Goal: Task Accomplishment & Management: Manage account settings

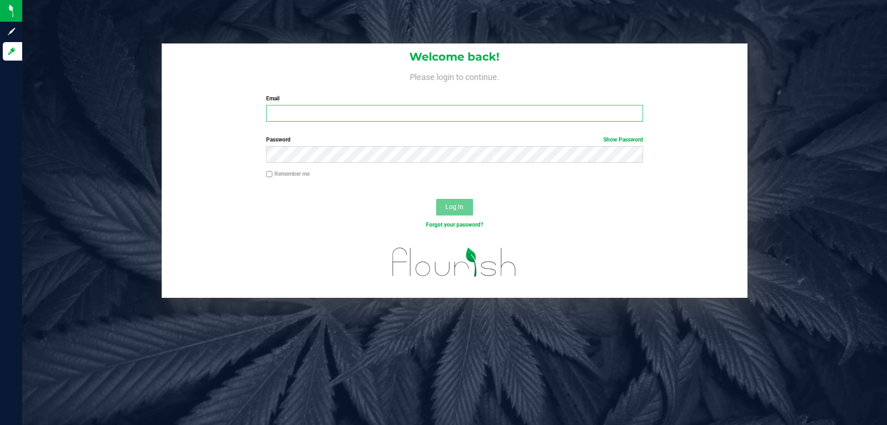
click at [306, 110] on input "Email" at bounding box center [454, 113] width 377 height 17
type input "[EMAIL_ADDRESS][DOMAIN_NAME]"
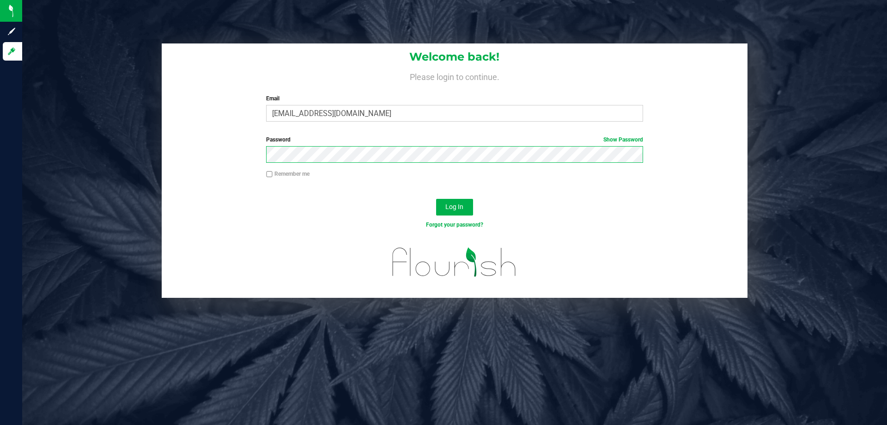
click at [436, 199] on button "Log In" at bounding box center [454, 207] width 37 height 17
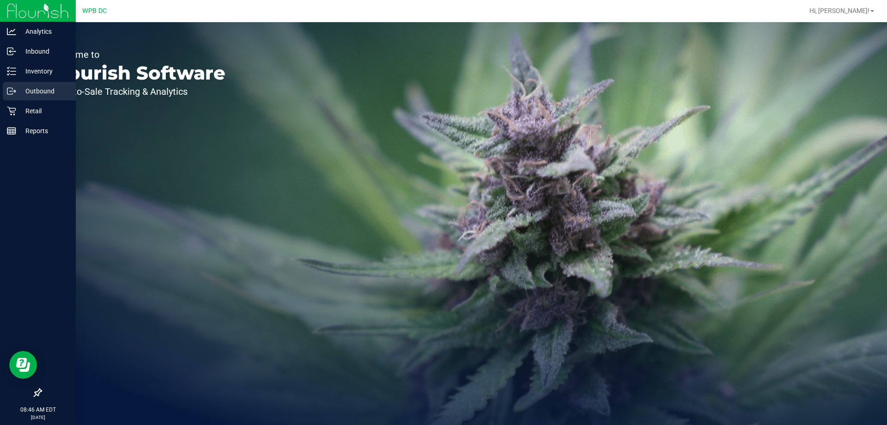
click at [52, 88] on p "Outbound" at bounding box center [43, 90] width 55 height 11
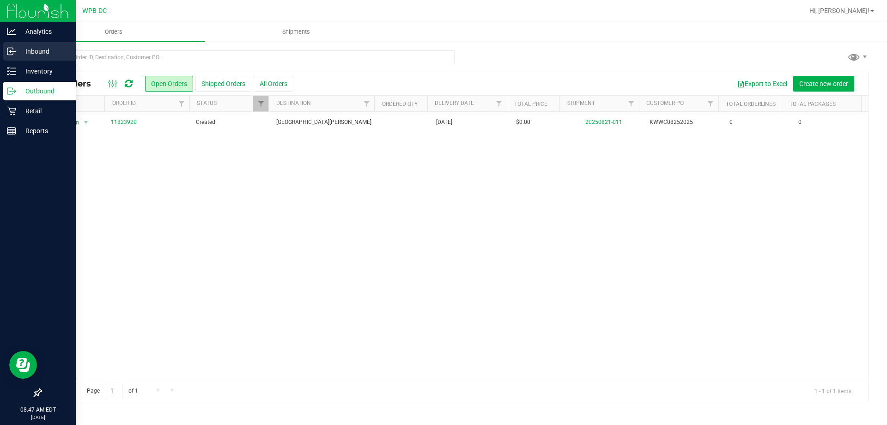
click at [53, 55] on p "Inbound" at bounding box center [43, 51] width 55 height 11
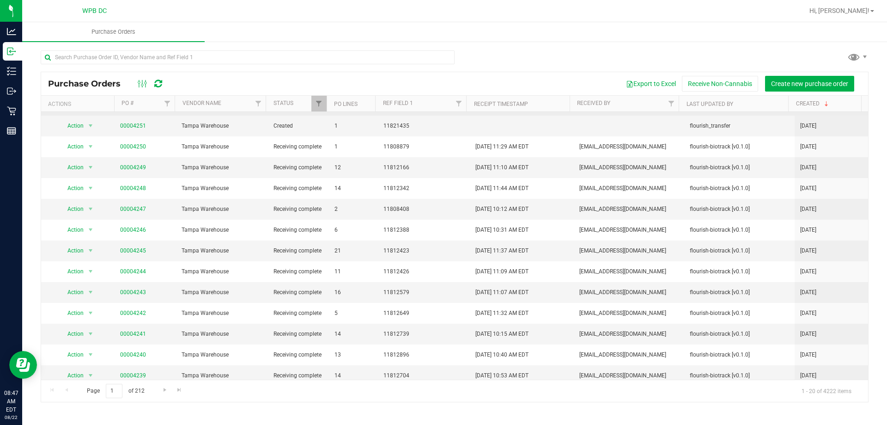
scroll to position [148, 0]
click at [165, 392] on span "Go to the next page" at bounding box center [164, 389] width 7 height 7
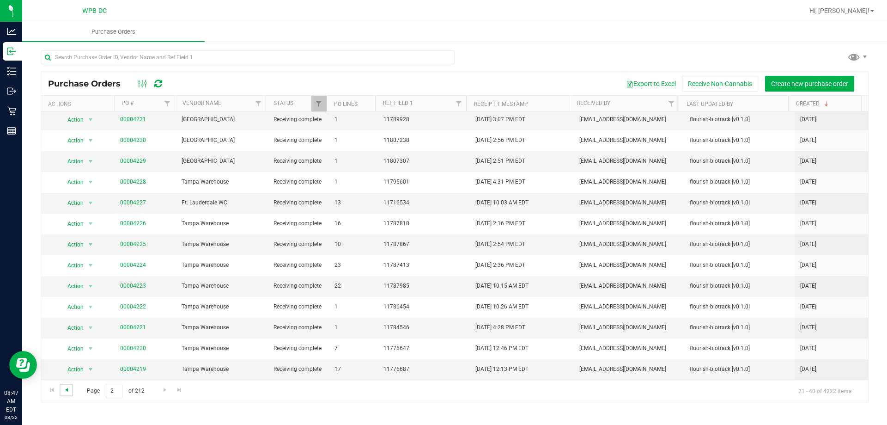
click at [64, 390] on span "Go to the previous page" at bounding box center [66, 389] width 7 height 7
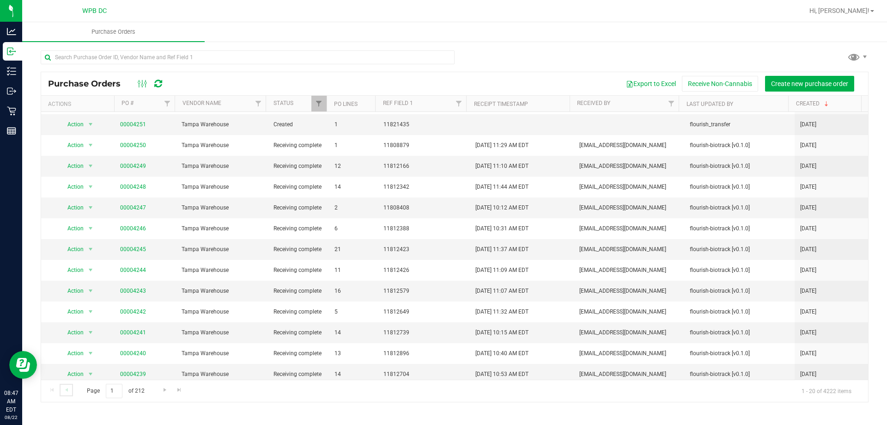
scroll to position [0, 0]
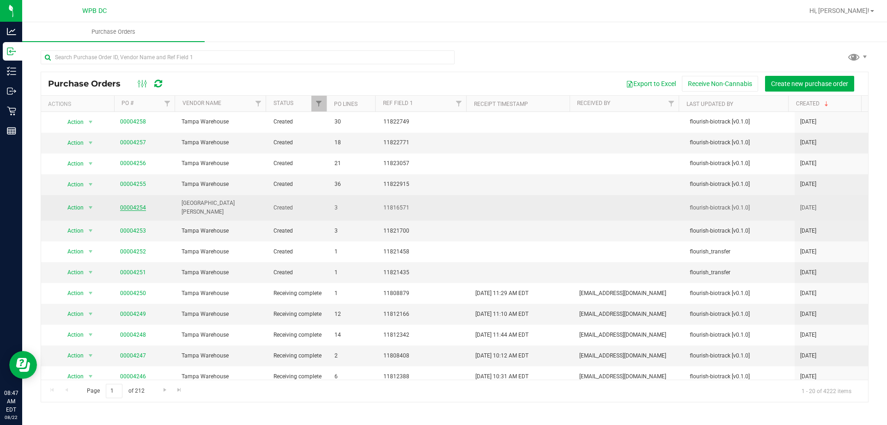
click at [130, 204] on link "00004254" at bounding box center [133, 207] width 26 height 6
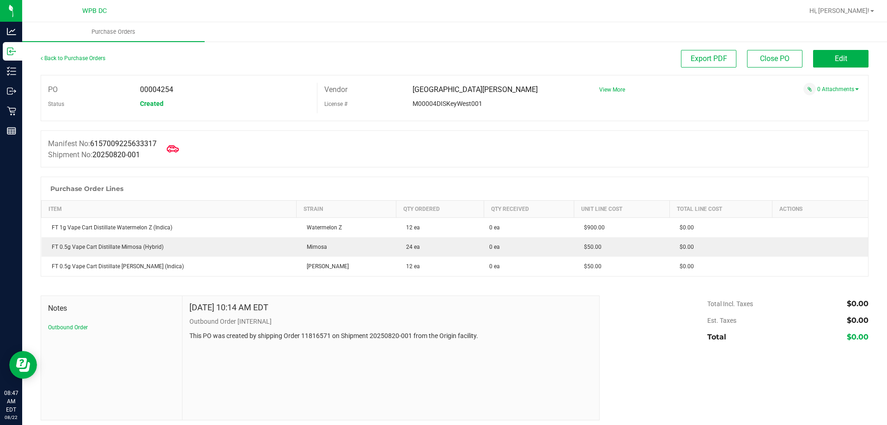
click at [174, 156] on span at bounding box center [173, 149] width 20 height 20
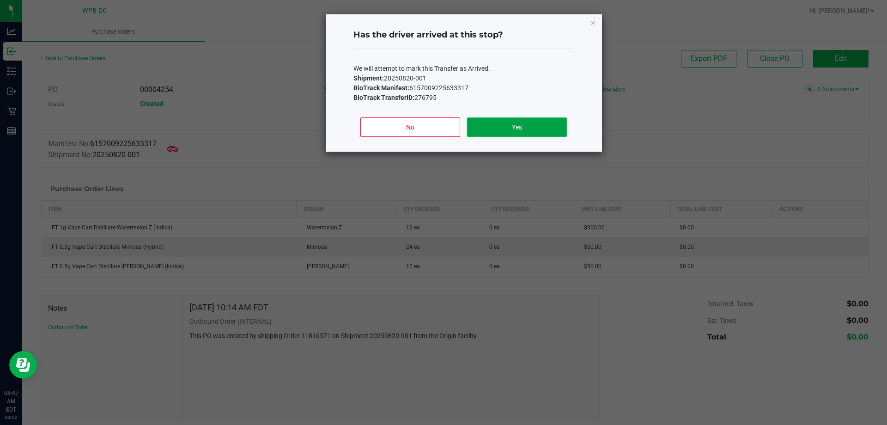
click at [506, 125] on button "Yes" at bounding box center [516, 126] width 99 height 19
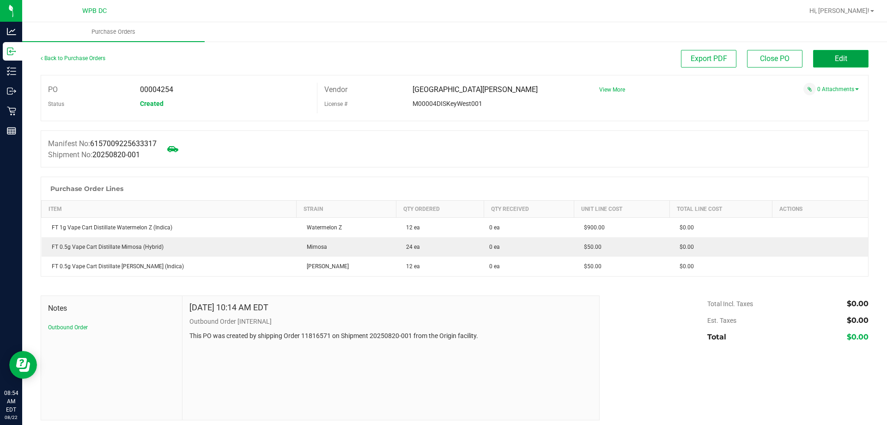
click at [841, 57] on button "Edit" at bounding box center [840, 59] width 55 height 18
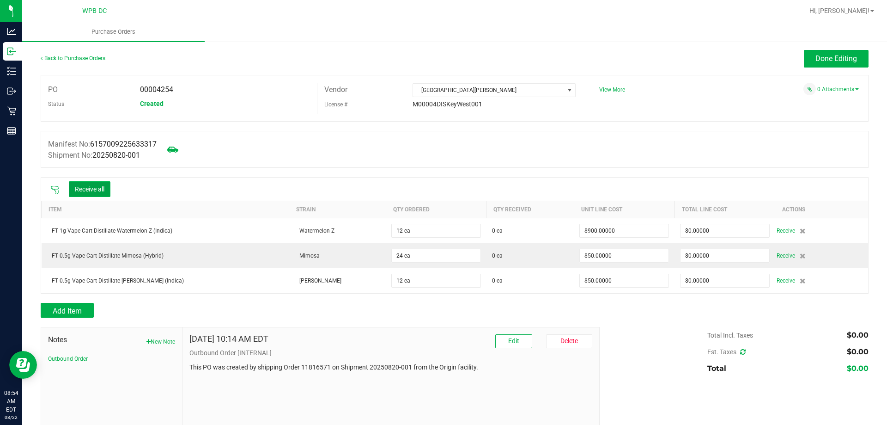
click at [90, 191] on button "Receive all" at bounding box center [90, 189] width 42 height 16
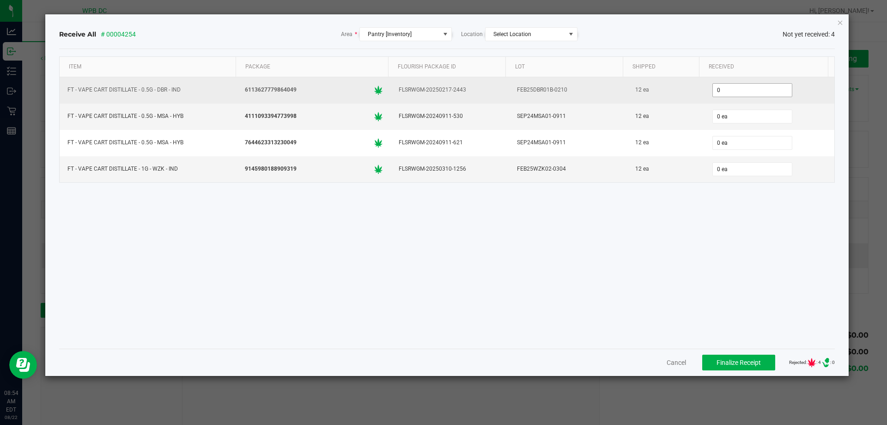
click at [748, 94] on input "0" at bounding box center [752, 90] width 79 height 13
click at [747, 94] on input "0" at bounding box center [752, 90] width 79 height 13
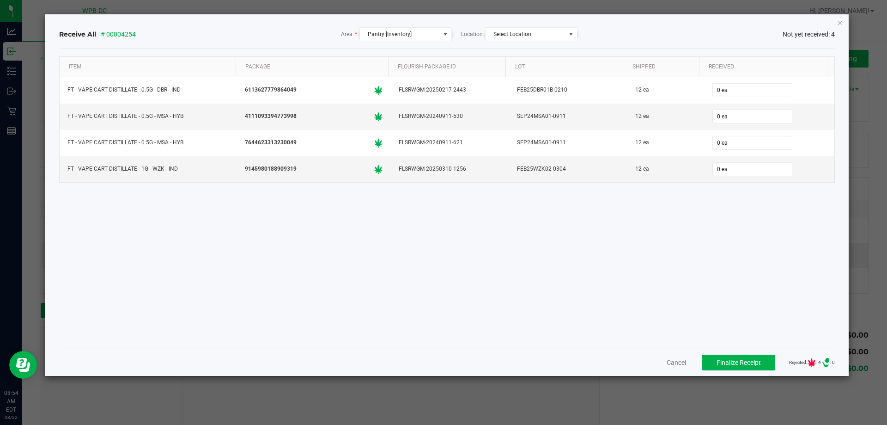
drag, startPoint x: 450, startPoint y: 260, endPoint x: 483, endPoint y: 246, distance: 36.0
click at [452, 257] on div "Item Package Flourish Package ID Lot Shipped Received FT - VAPE CART DISTILLATE…" at bounding box center [447, 198] width 776 height 285
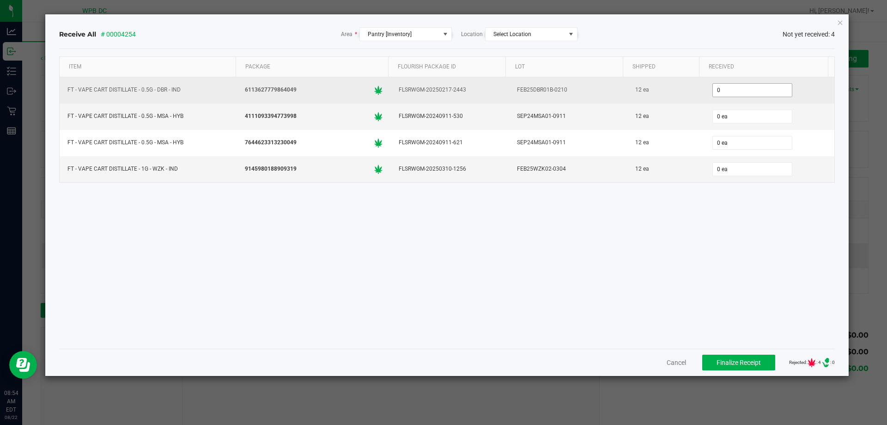
click at [748, 88] on input "0" at bounding box center [752, 90] width 79 height 13
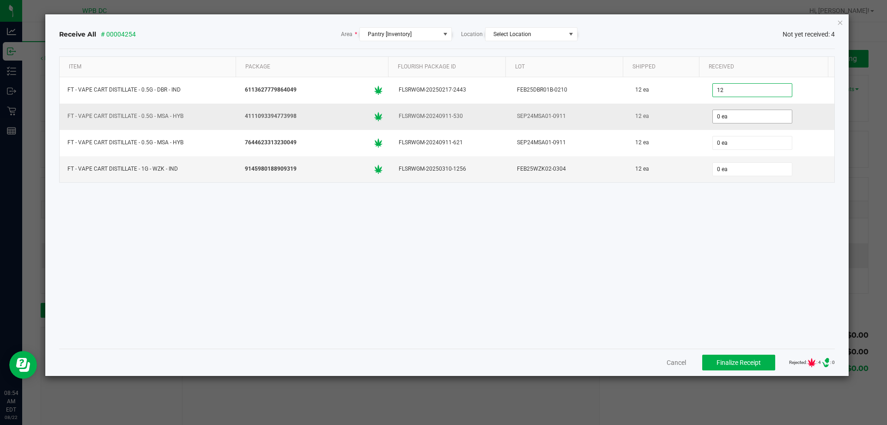
type input "12 ea"
click at [727, 112] on input "0" at bounding box center [752, 116] width 79 height 13
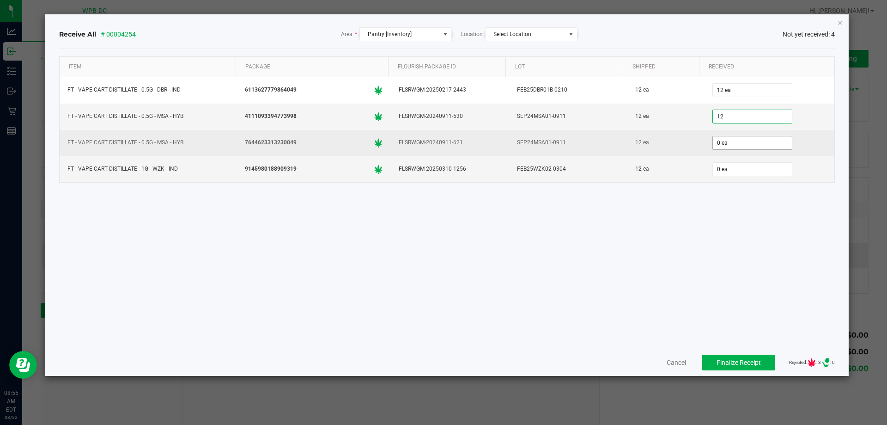
type input "12 ea"
click at [730, 147] on input "0" at bounding box center [752, 142] width 79 height 13
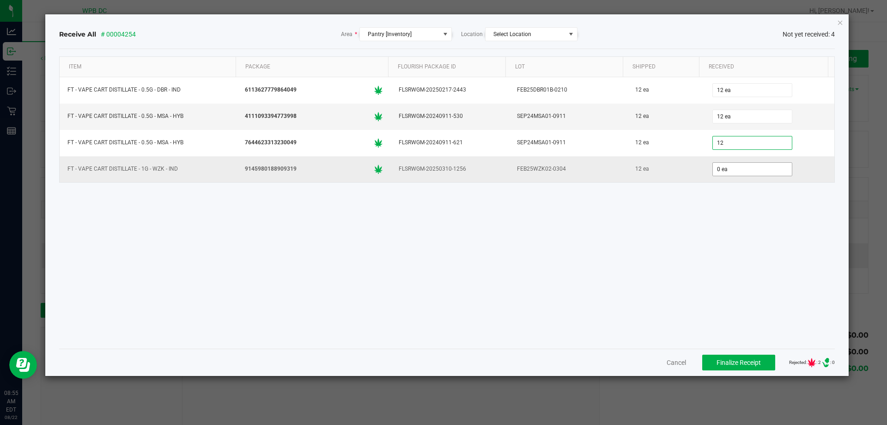
type input "12 ea"
click at [731, 170] on input "0" at bounding box center [752, 169] width 79 height 13
type input "12 ea"
click at [813, 300] on div "Item Package Flourish Package ID Lot Shipped Received FT - VAPE CART DISTILLATE…" at bounding box center [447, 198] width 776 height 285
click at [741, 364] on span "Finalize Receipt" at bounding box center [739, 362] width 44 height 7
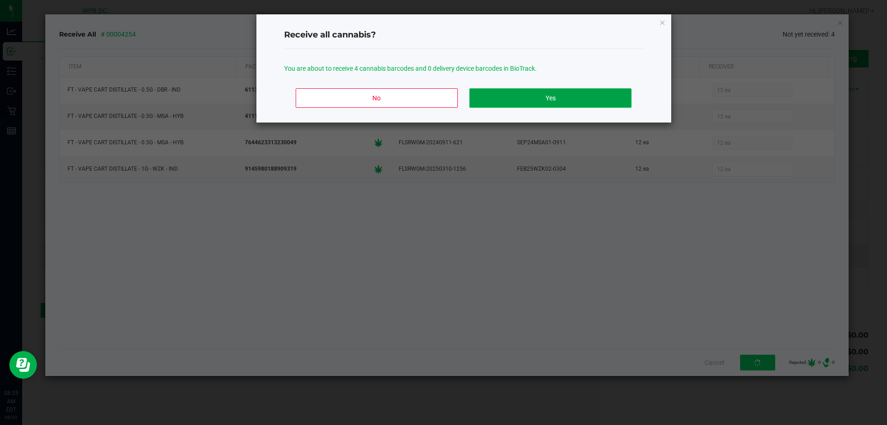
click at [578, 97] on button "Yes" at bounding box center [550, 97] width 162 height 19
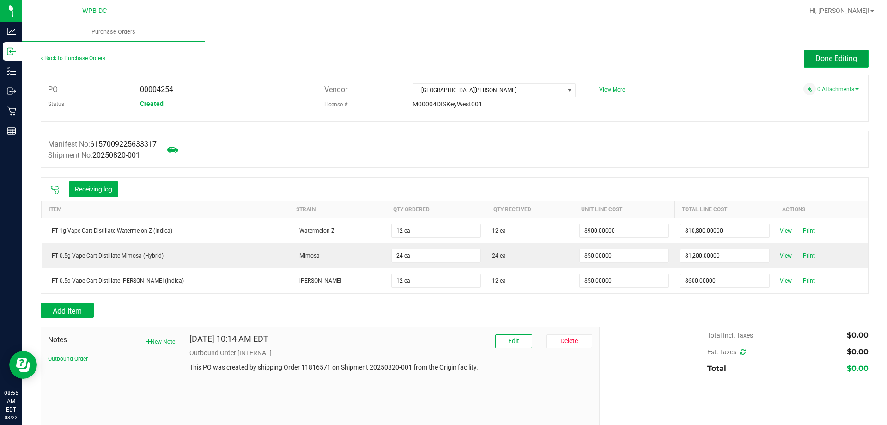
click at [848, 58] on span "Done Editing" at bounding box center [837, 58] width 42 height 9
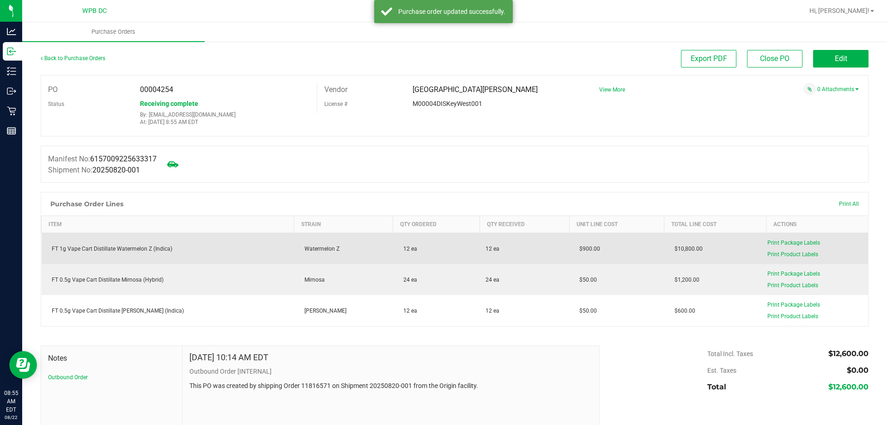
click at [792, 239] on div "Print Package Labels" at bounding box center [814, 242] width 95 height 8
click at [789, 244] on span "Print Package Labels" at bounding box center [793, 242] width 53 height 6
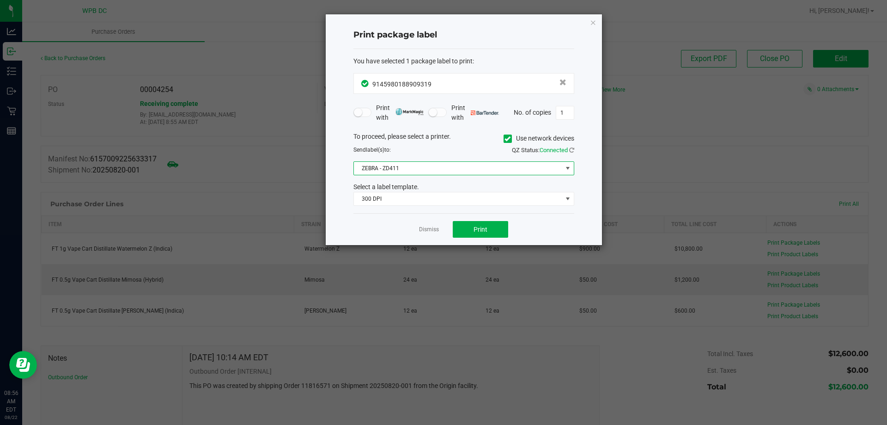
click at [566, 169] on span at bounding box center [567, 167] width 7 height 7
click at [404, 197] on li "ZEBRA-PACKAGE" at bounding box center [464, 201] width 220 height 16
click at [479, 227] on span "Print" at bounding box center [481, 228] width 14 height 7
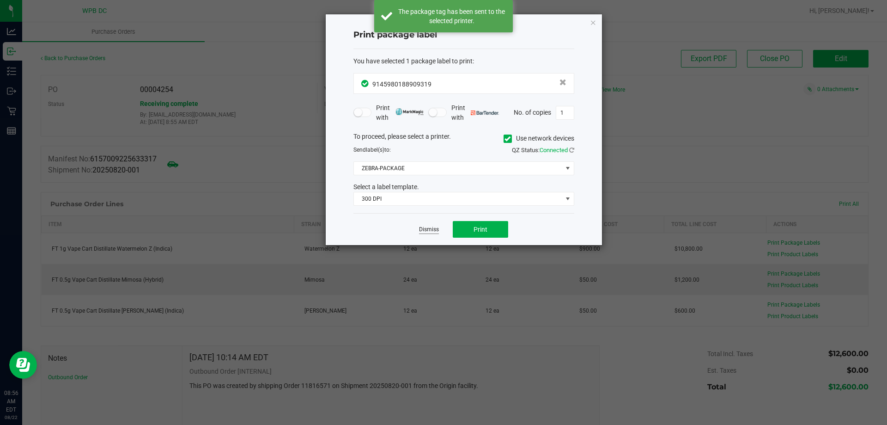
click at [427, 227] on link "Dismiss" at bounding box center [429, 229] width 20 height 8
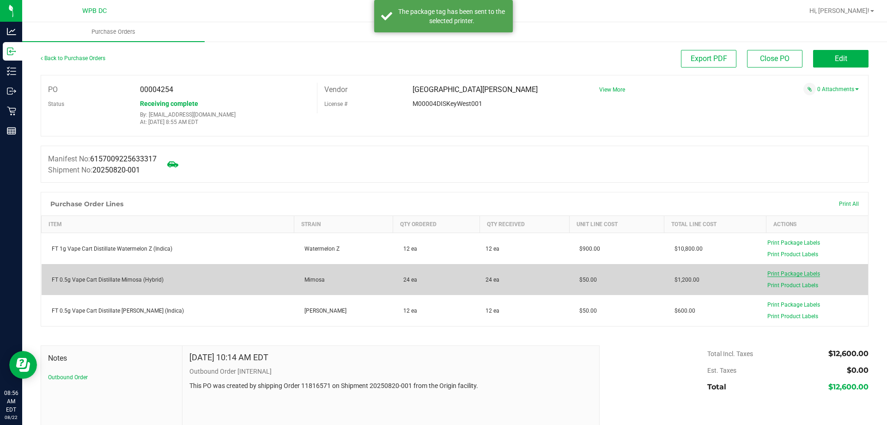
click at [802, 273] on span "Print Package Labels" at bounding box center [793, 273] width 53 height 6
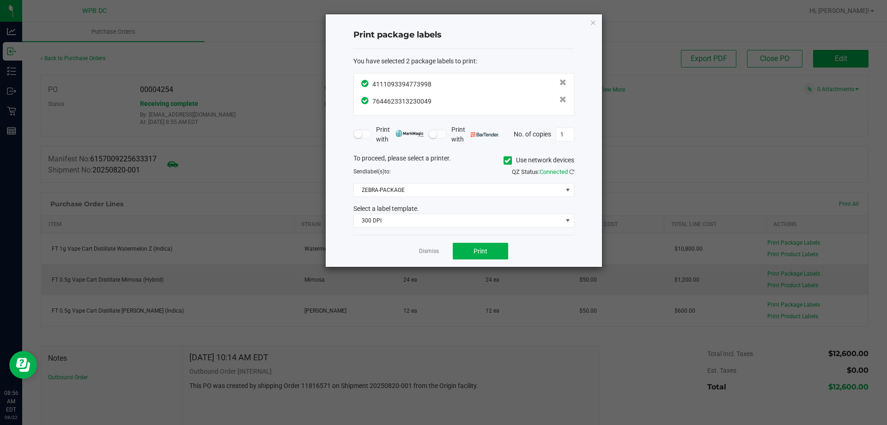
click at [594, 22] on icon "button" at bounding box center [593, 22] width 6 height 11
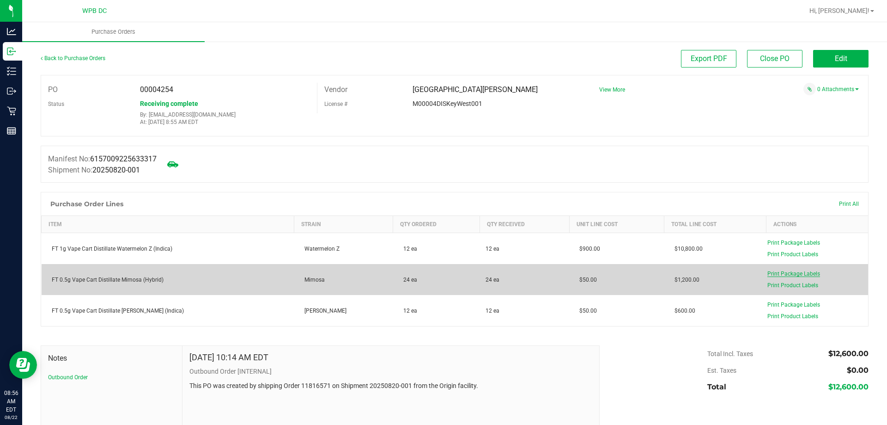
click at [794, 275] on span "Print Package Labels" at bounding box center [793, 273] width 53 height 6
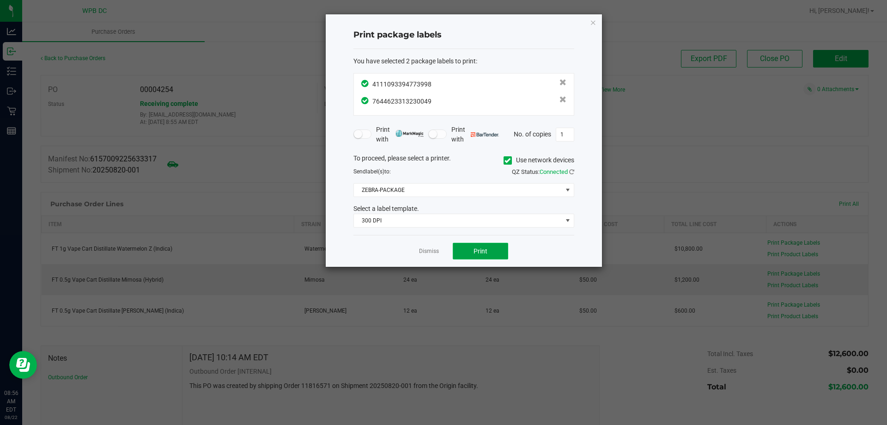
click at [489, 246] on button "Print" at bounding box center [480, 251] width 55 height 17
click at [422, 248] on link "Dismiss" at bounding box center [429, 251] width 20 height 8
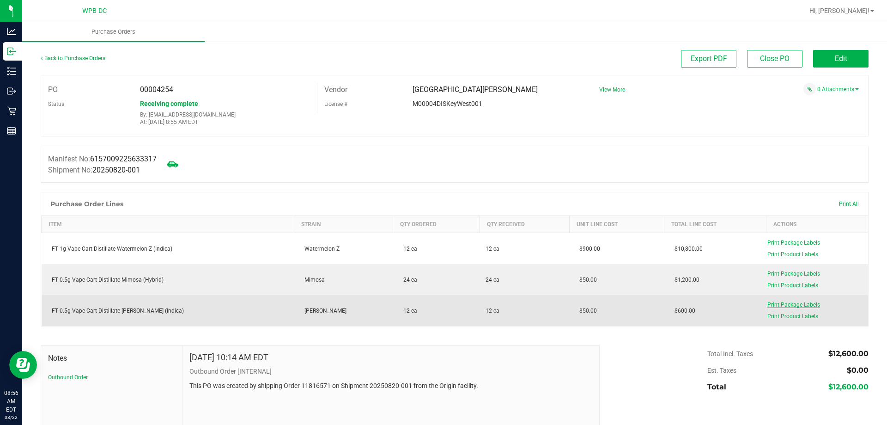
click at [786, 304] on span "Print Package Labels" at bounding box center [793, 304] width 53 height 6
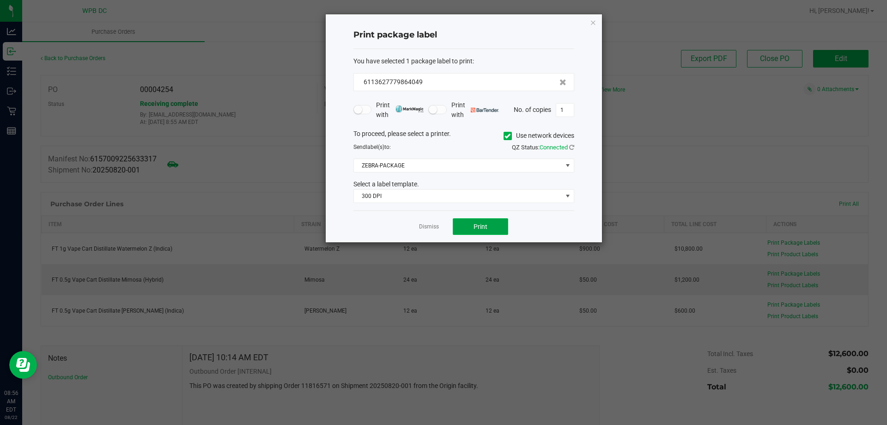
click at [482, 225] on span "Print" at bounding box center [481, 226] width 14 height 7
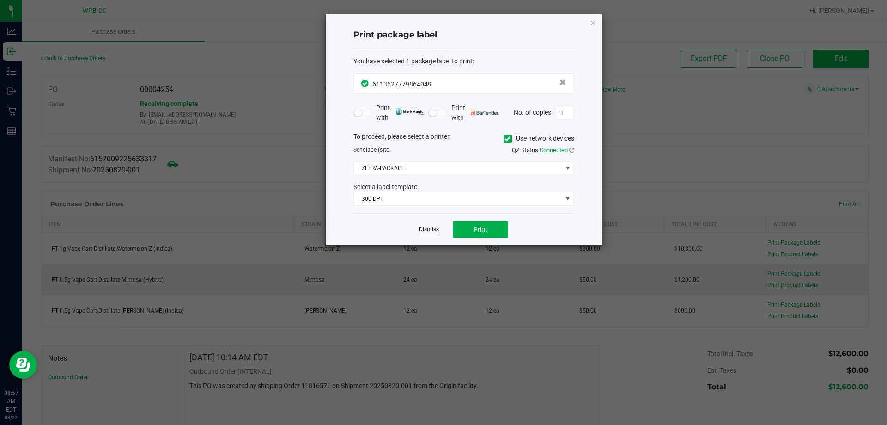
click at [421, 226] on link "Dismiss" at bounding box center [429, 229] width 20 height 8
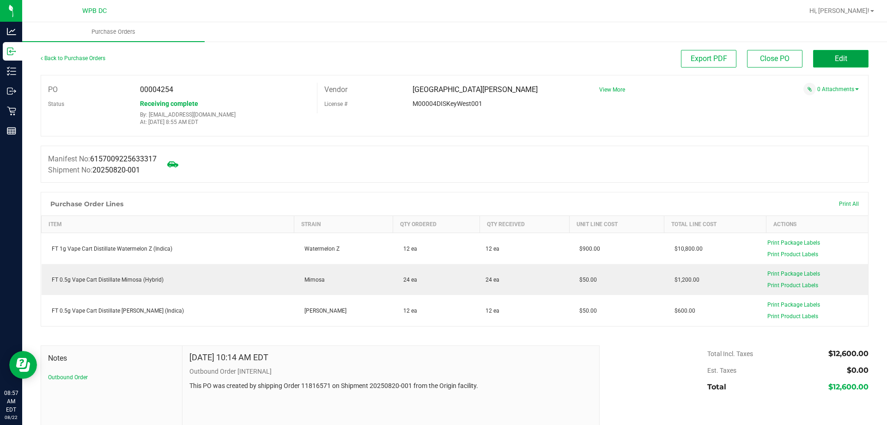
click at [815, 59] on button "Edit" at bounding box center [840, 59] width 55 height 18
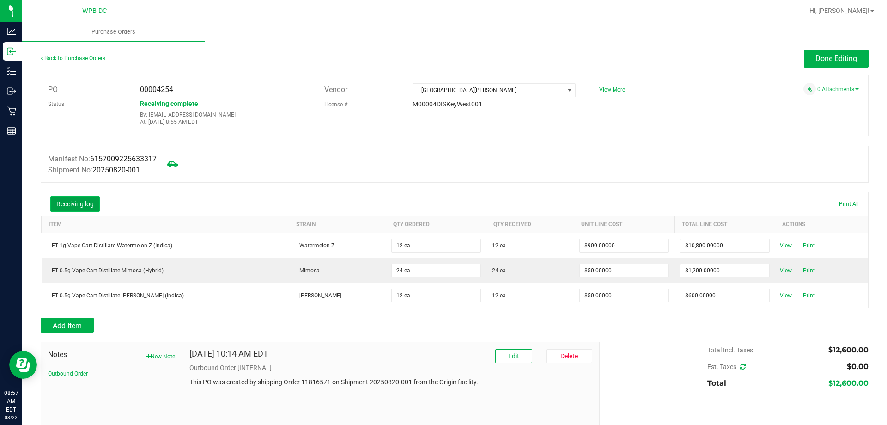
click at [83, 209] on button "Receiving log" at bounding box center [74, 204] width 49 height 16
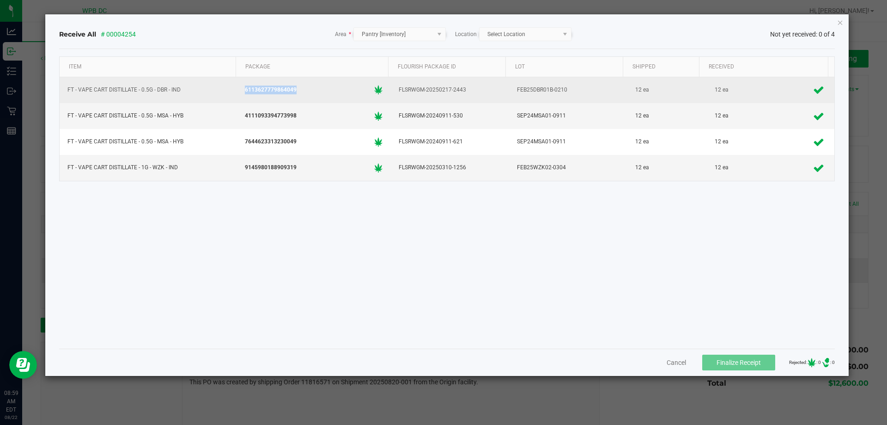
drag, startPoint x: 299, startPoint y: 87, endPoint x: 230, endPoint y: 85, distance: 69.4
click at [230, 85] on tr "FT - VAPE CART DISTILLATE - 0.5G - DBR - IND 6113627779864049 FLSRWGM-20250217-…" at bounding box center [447, 90] width 775 height 26
copy tr "6113627779864049"
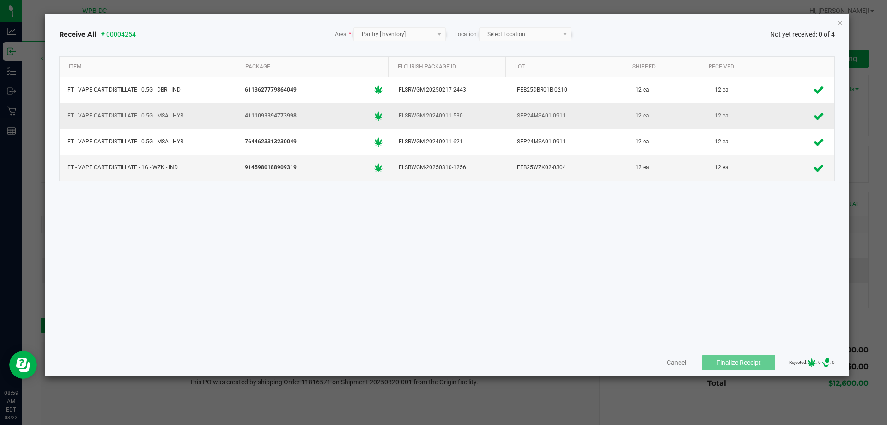
click at [298, 117] on div "4111093394773998" at bounding box center [314, 116] width 143 height 14
drag, startPoint x: 298, startPoint y: 117, endPoint x: 241, endPoint y: 112, distance: 57.0
click at [243, 112] on div "4111093394773998" at bounding box center [314, 116] width 143 height 14
copy span "4111093394773998"
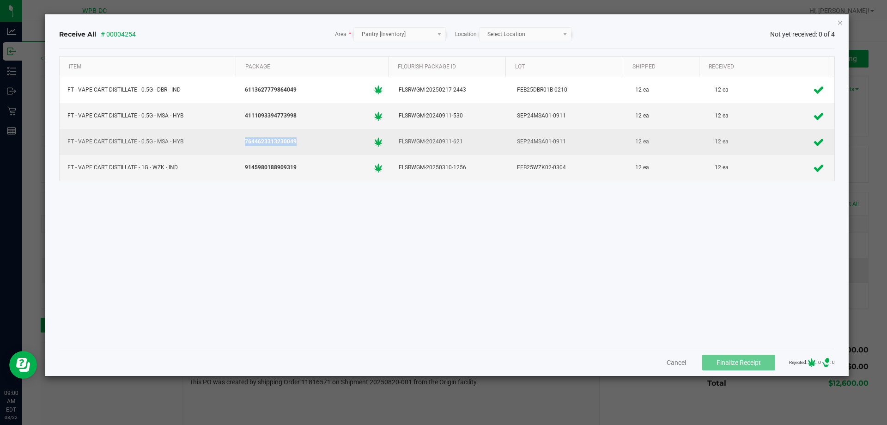
drag, startPoint x: 299, startPoint y: 141, endPoint x: 239, endPoint y: 138, distance: 59.7
click at [239, 138] on td "7644623313230049" at bounding box center [314, 142] width 154 height 26
copy span "7644623313230049"
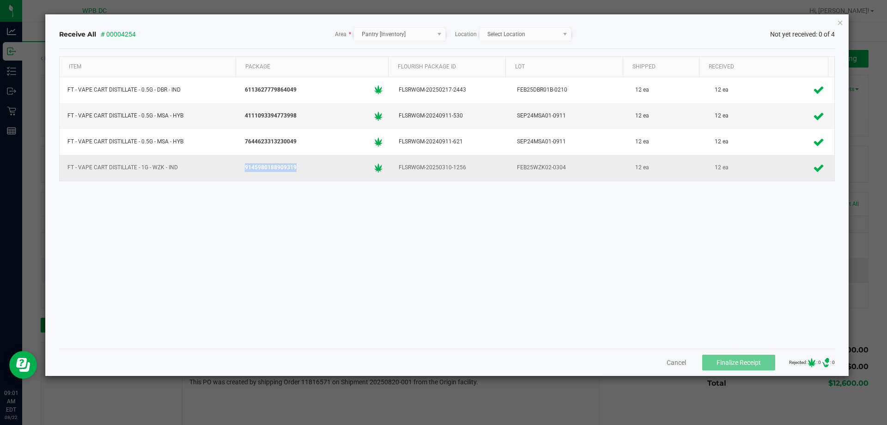
drag, startPoint x: 303, startPoint y: 167, endPoint x: 305, endPoint y: 172, distance: 5.4
click at [238, 166] on td "9145980188909319" at bounding box center [314, 167] width 154 height 25
drag, startPoint x: 290, startPoint y: 168, endPoint x: 320, endPoint y: 173, distance: 30.9
click at [320, 173] on div "9145980188909319" at bounding box center [314, 168] width 143 height 14
drag, startPoint x: 310, startPoint y: 169, endPoint x: 233, endPoint y: 163, distance: 76.9
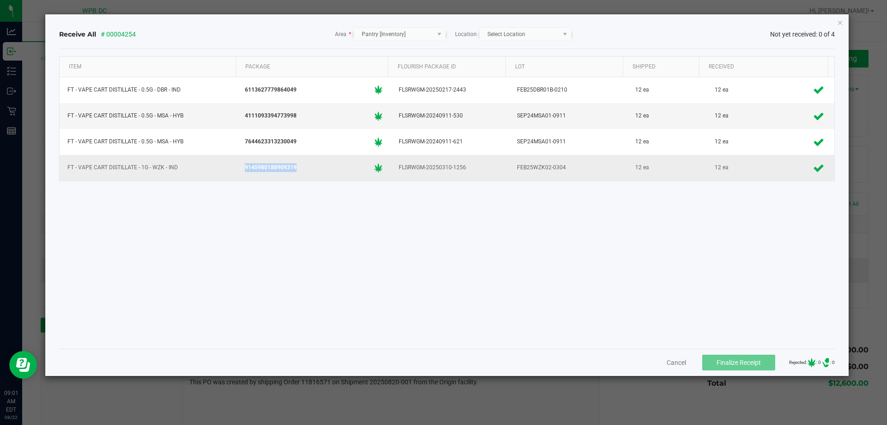
click at [233, 163] on tr "FT - VAPE CART DISTILLATE - 1G - WZK - IND 9145980188909319 FLSRWGM-20250310-[D…" at bounding box center [447, 167] width 775 height 25
copy tr "9145980188909319"
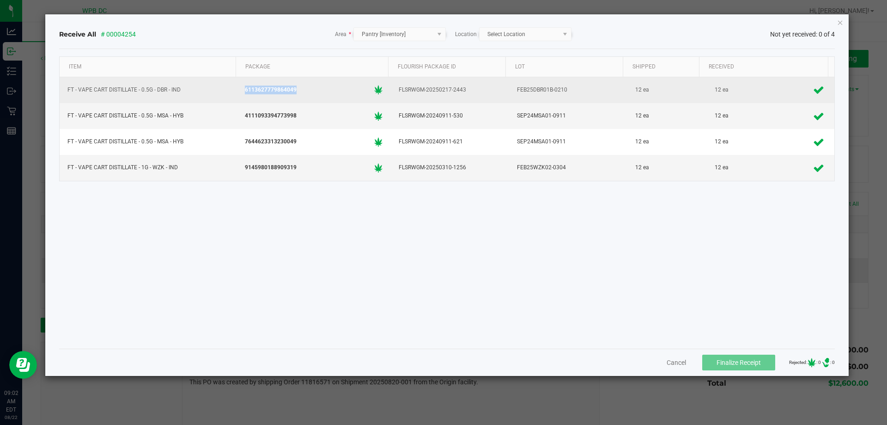
drag, startPoint x: 304, startPoint y: 90, endPoint x: 224, endPoint y: 90, distance: 79.5
click at [224, 90] on tr "FT - VAPE CART DISTILLATE - 0.5G - DBR - IND 6113627779864049 FLSRWGM-20250217-…" at bounding box center [447, 90] width 775 height 26
copy tr "6113627779864049"
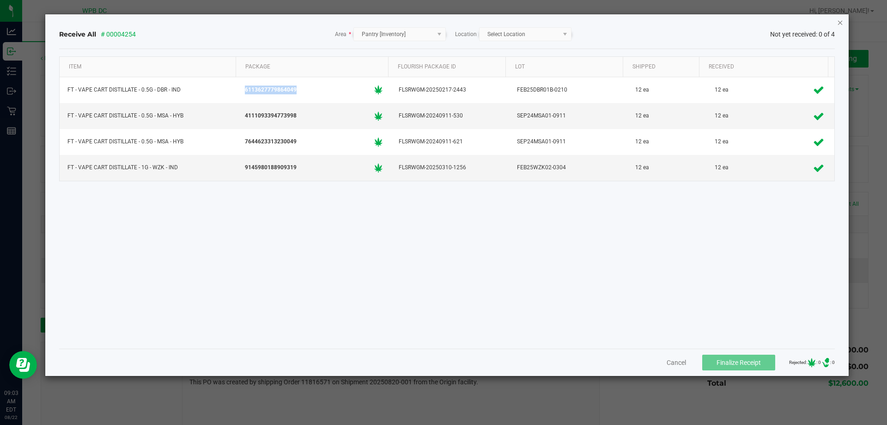
click at [840, 21] on icon "Close" at bounding box center [840, 22] width 6 height 11
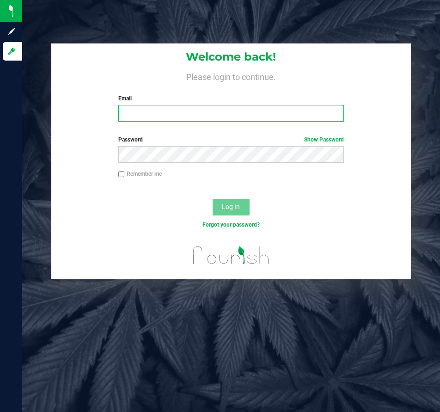
drag, startPoint x: 163, startPoint y: 118, endPoint x: 165, endPoint y: 114, distance: 5.2
click at [165, 116] on input "Email" at bounding box center [231, 113] width 226 height 17
type input "[EMAIL_ADDRESS][DOMAIN_NAME]"
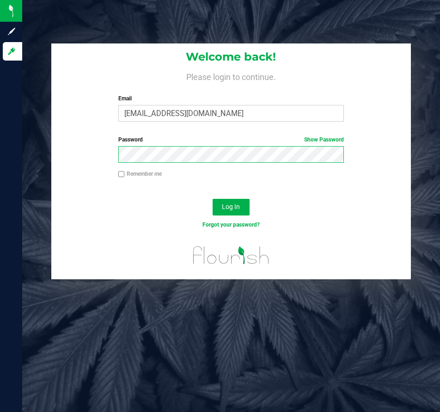
click at [213, 199] on button "Log In" at bounding box center [231, 207] width 37 height 17
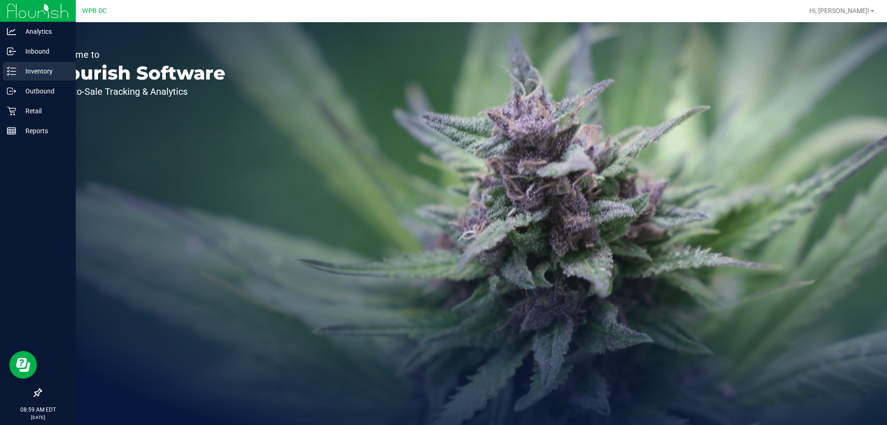
click at [34, 69] on p "Inventory" at bounding box center [43, 71] width 55 height 11
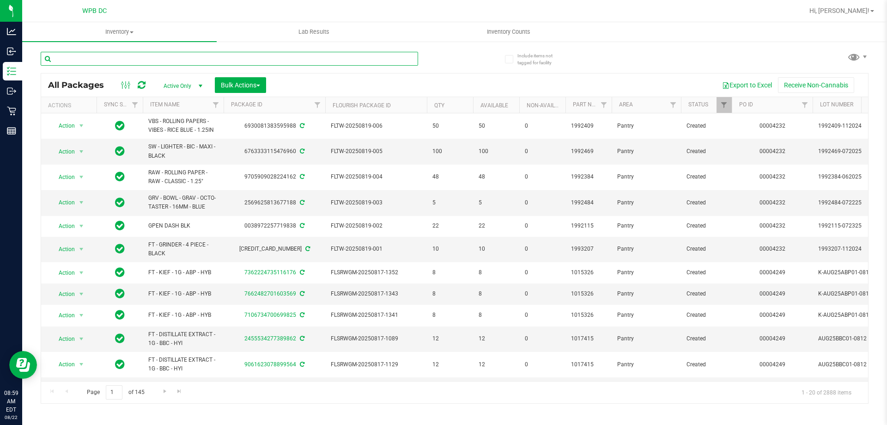
click at [86, 58] on input "text" at bounding box center [230, 59] width 378 height 14
paste input "6113627779864049"
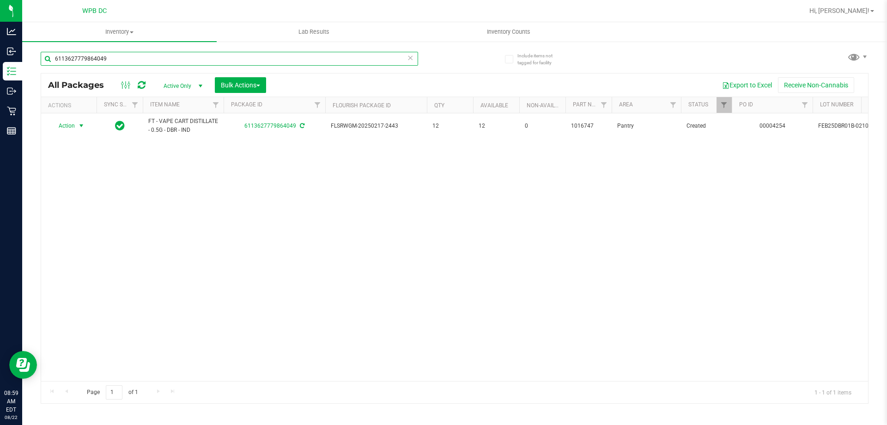
type input "6113627779864049"
click at [82, 126] on span "select" at bounding box center [81, 125] width 7 height 7
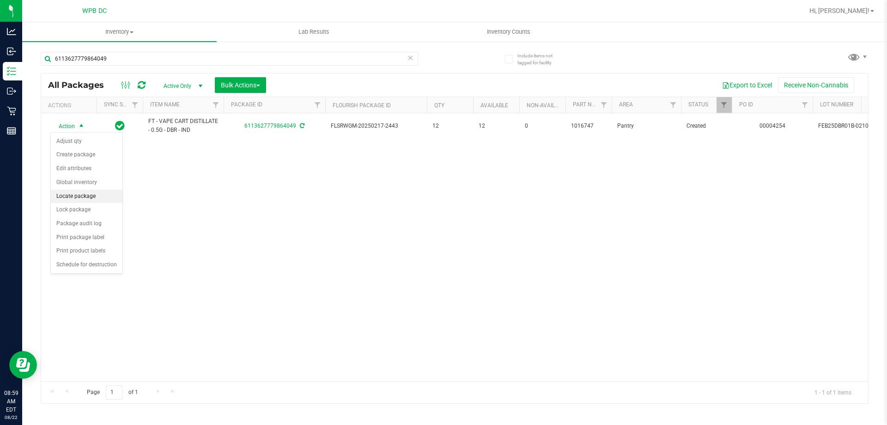
click at [80, 195] on li "Locate package" at bounding box center [87, 196] width 72 height 14
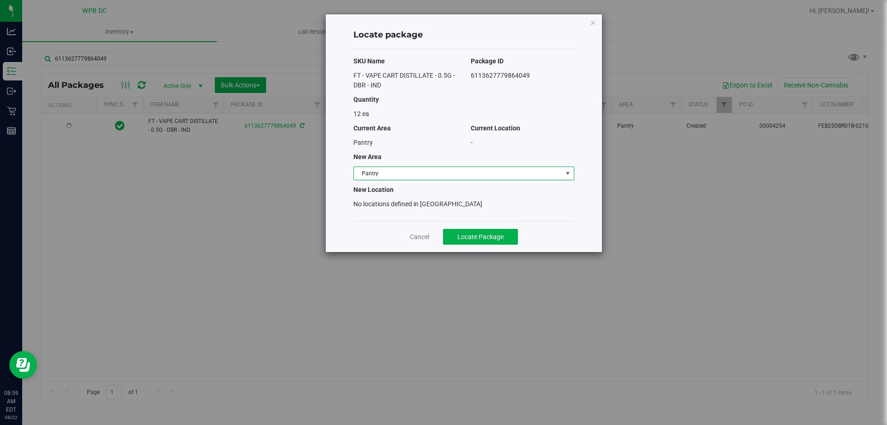
click at [476, 172] on span "Pantry" at bounding box center [458, 173] width 208 height 13
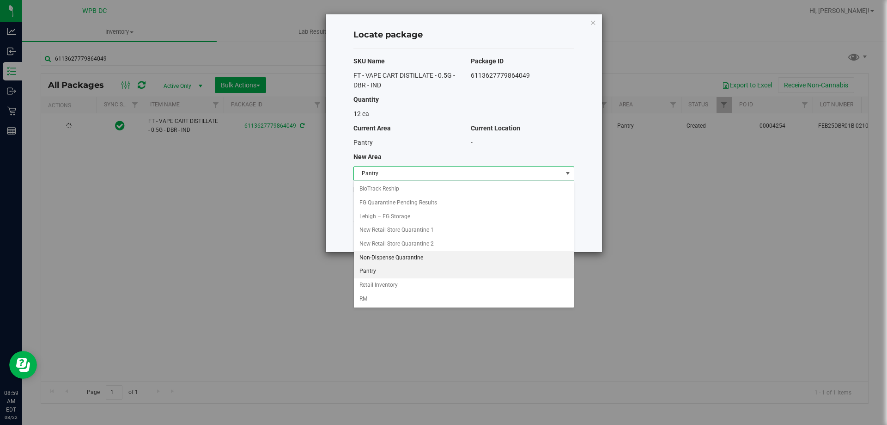
click at [385, 262] on li "Non-Dispense Quarantine" at bounding box center [464, 258] width 220 height 14
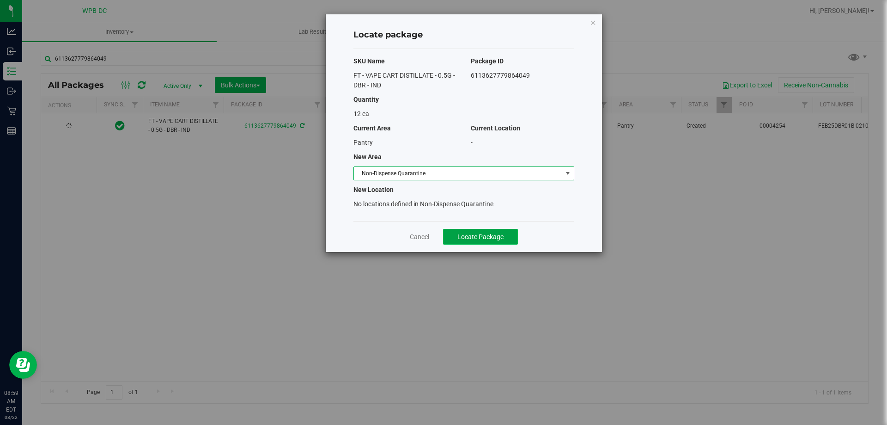
click at [478, 238] on span "Locate Package" at bounding box center [480, 236] width 46 height 7
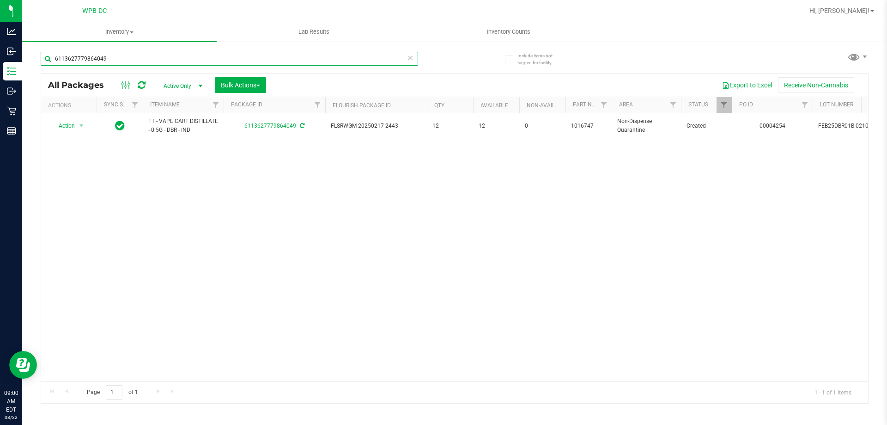
click at [109, 58] on input "6113627779864049" at bounding box center [230, 59] width 378 height 14
paste input "4111093394773998"
type input "4111093394773998"
click at [83, 123] on span "select" at bounding box center [81, 125] width 7 height 7
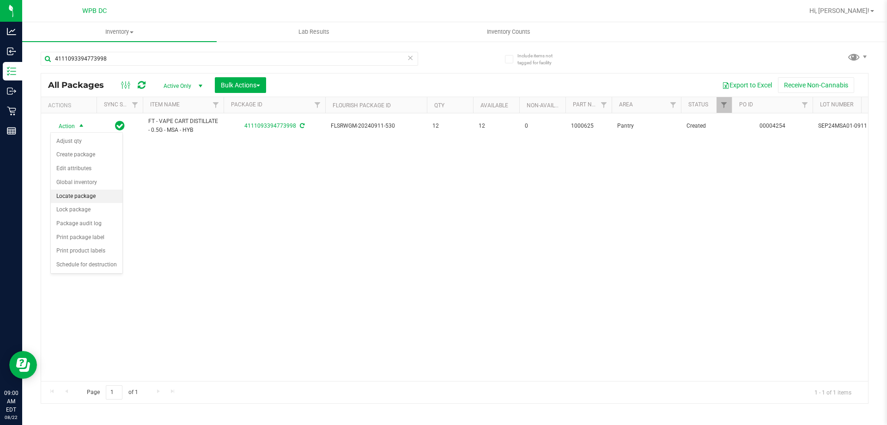
click at [74, 198] on li "Locate package" at bounding box center [87, 196] width 72 height 14
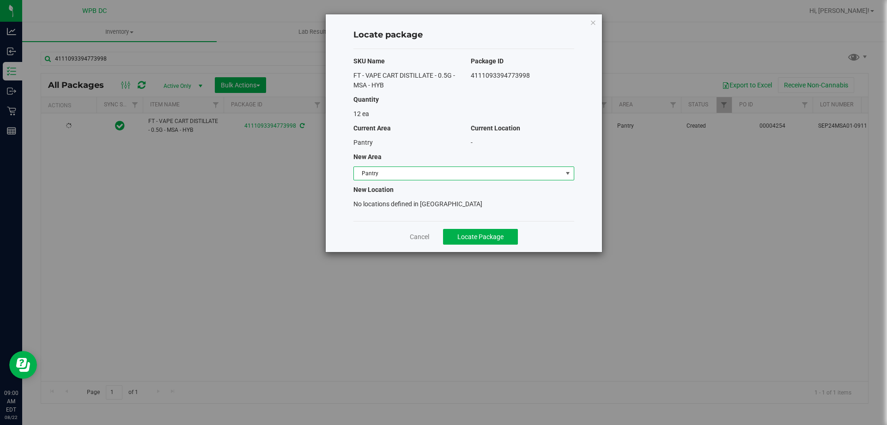
click at [571, 173] on span "select" at bounding box center [567, 173] width 7 height 7
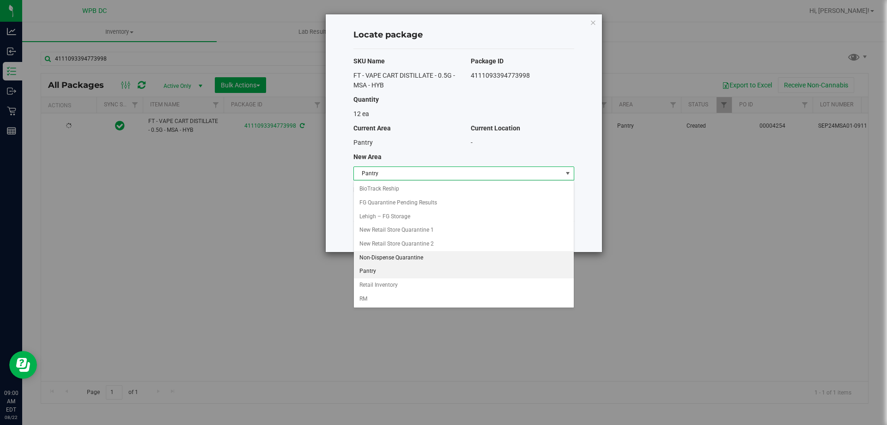
drag, startPoint x: 371, startPoint y: 260, endPoint x: 413, endPoint y: 256, distance: 42.7
click at [372, 260] on li "Non-Dispense Quarantine" at bounding box center [464, 258] width 220 height 14
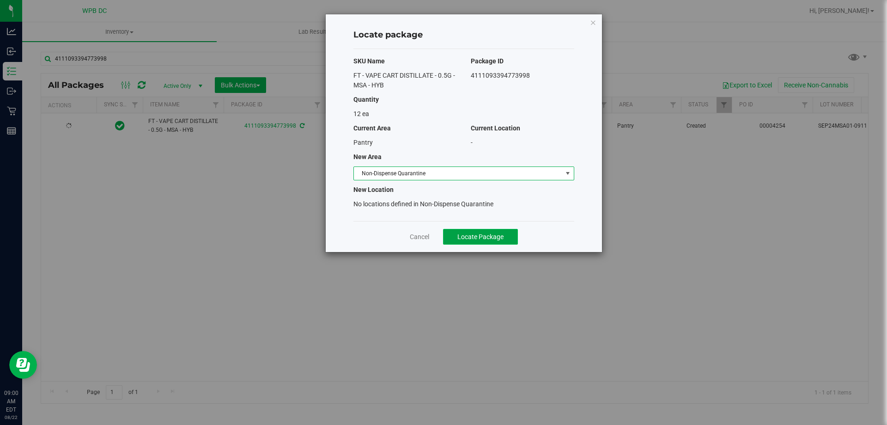
click at [475, 235] on span "Locate Package" at bounding box center [480, 236] width 46 height 7
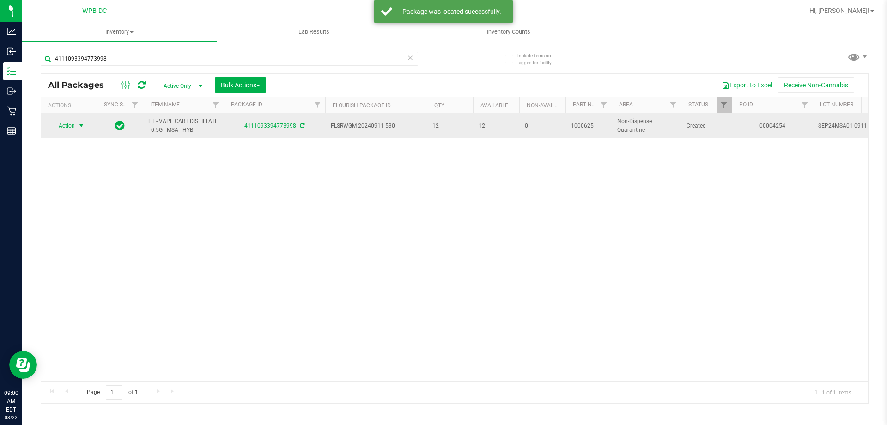
click at [82, 125] on span "select" at bounding box center [81, 125] width 7 height 7
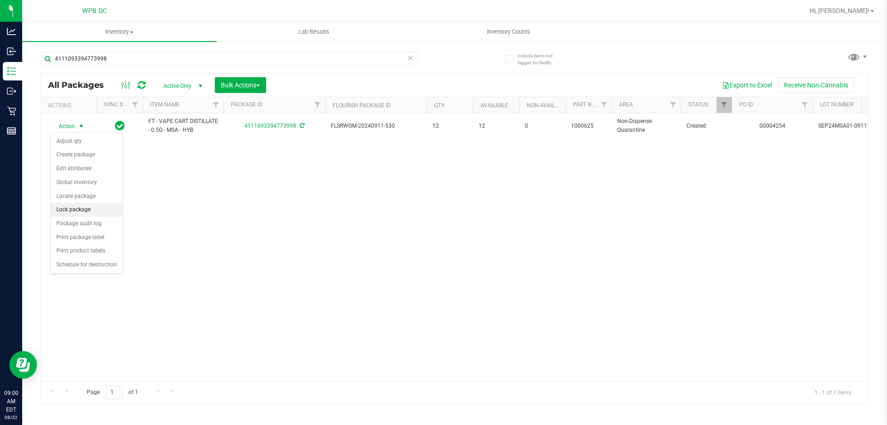
click at [78, 206] on li "Lock package" at bounding box center [87, 210] width 72 height 14
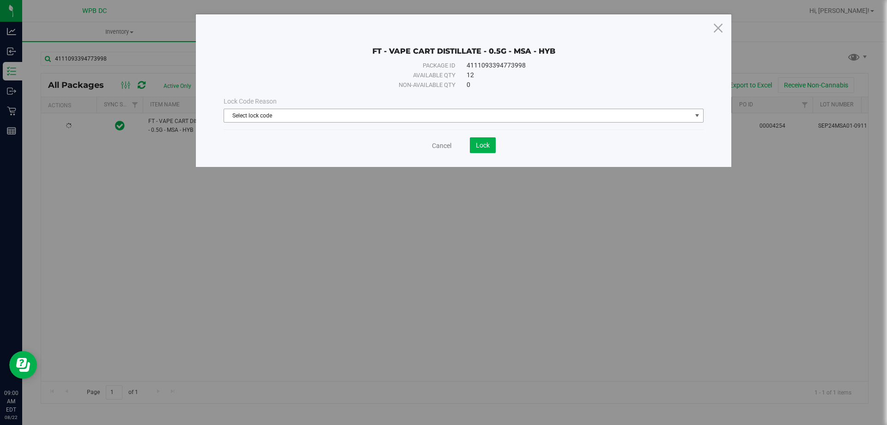
click at [425, 115] on span "Select lock code" at bounding box center [458, 115] width 468 height 13
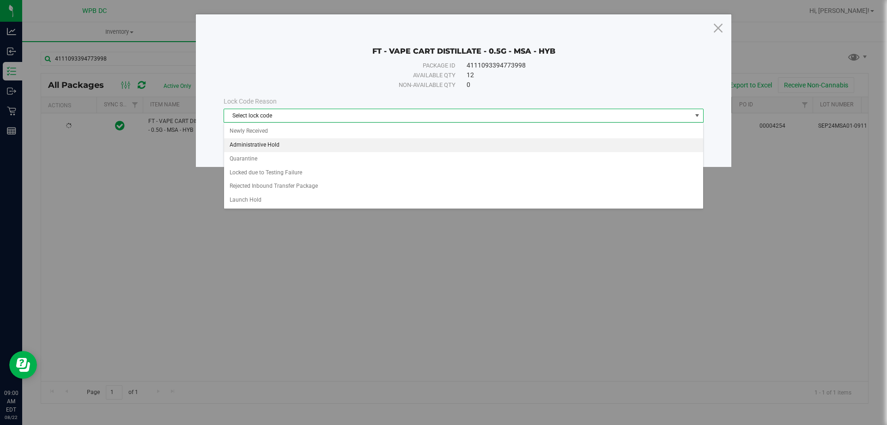
click at [278, 145] on li "Administrative Hold" at bounding box center [463, 145] width 479 height 14
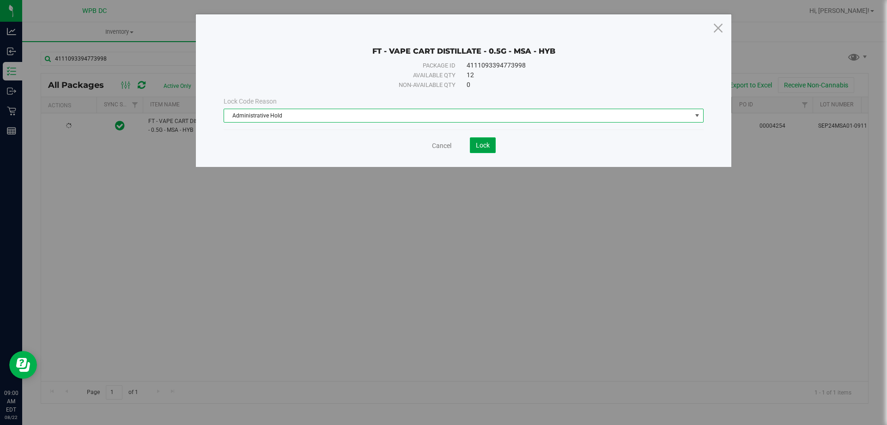
drag, startPoint x: 481, startPoint y: 142, endPoint x: 482, endPoint y: 138, distance: 4.7
click at [481, 141] on span "Lock" at bounding box center [483, 144] width 14 height 7
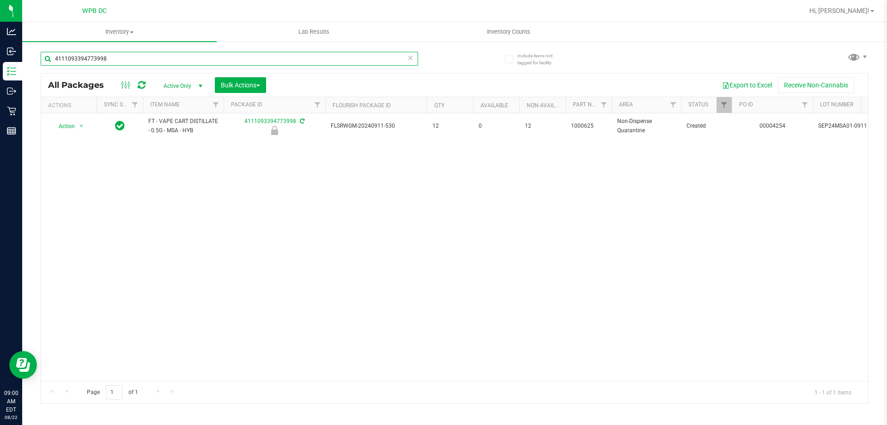
click at [112, 61] on input "4111093394773998" at bounding box center [230, 59] width 378 height 14
paste input "7644623313230049"
type input "7644623313230049"
click at [84, 125] on span "select" at bounding box center [81, 125] width 7 height 7
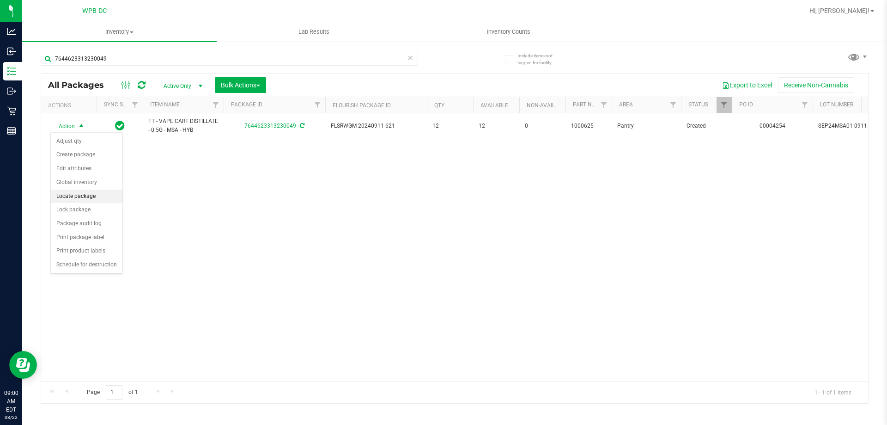
click at [78, 199] on li "Locate package" at bounding box center [87, 196] width 72 height 14
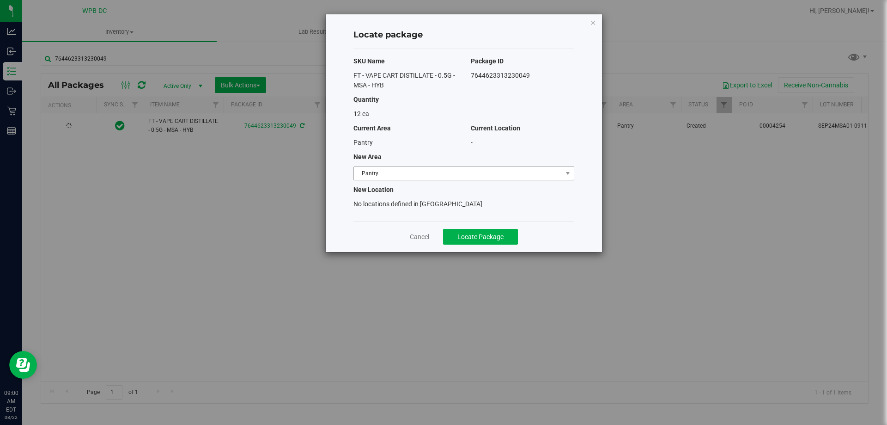
click at [485, 164] on div "SKU Name Package ID FT - VAPE CART DISTILLATE - 0.5G - MSA - HYB 76446233132300…" at bounding box center [463, 135] width 221 height 172
click at [482, 171] on span "Pantry" at bounding box center [458, 173] width 208 height 13
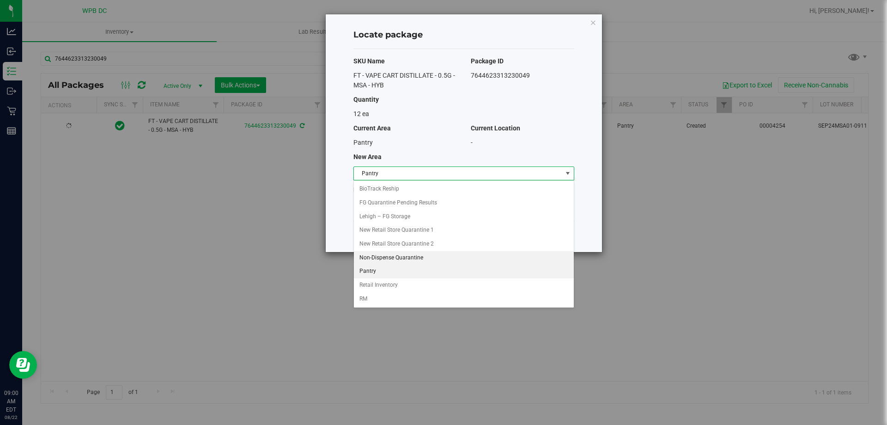
drag, startPoint x: 360, startPoint y: 256, endPoint x: 382, endPoint y: 269, distance: 25.0
click at [361, 257] on li "Non-Dispense Quarantine" at bounding box center [464, 258] width 220 height 14
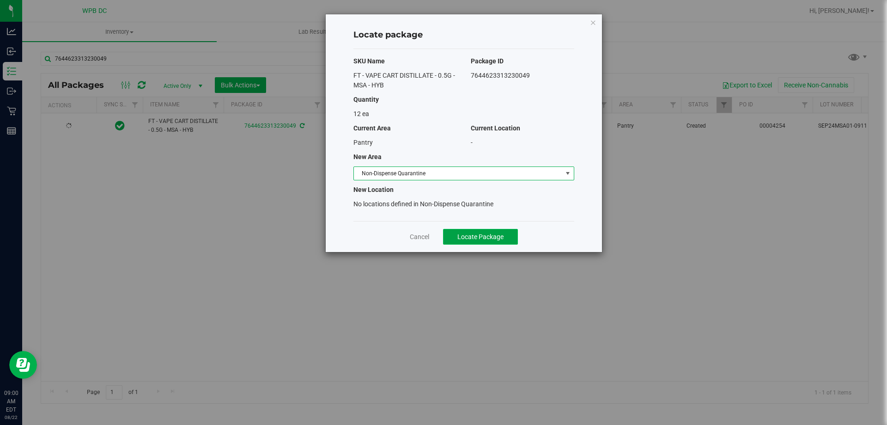
click at [475, 238] on span "Locate Package" at bounding box center [480, 236] width 46 height 7
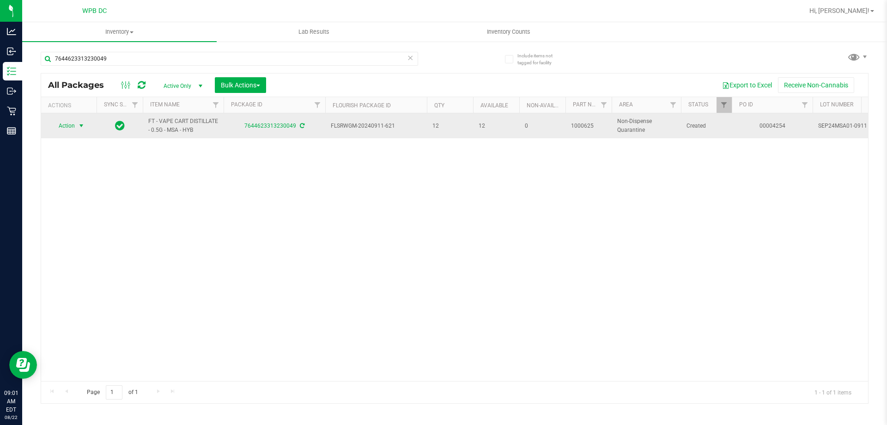
click at [83, 128] on span "select" at bounding box center [81, 125] width 7 height 7
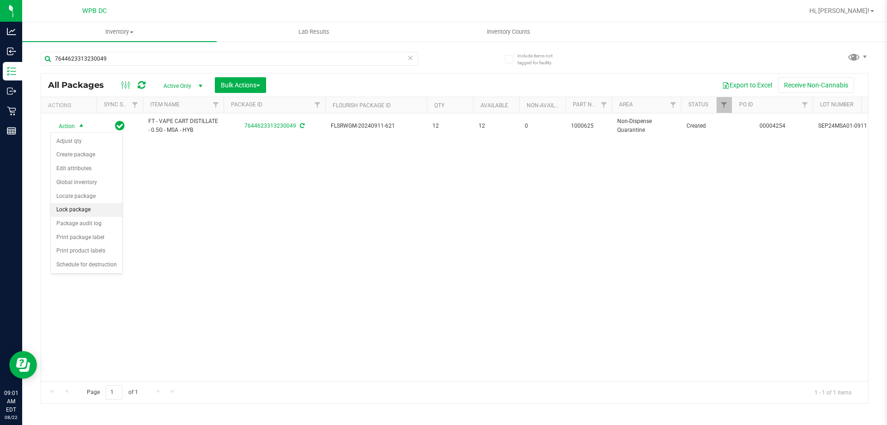
click at [76, 213] on li "Lock package" at bounding box center [87, 210] width 72 height 14
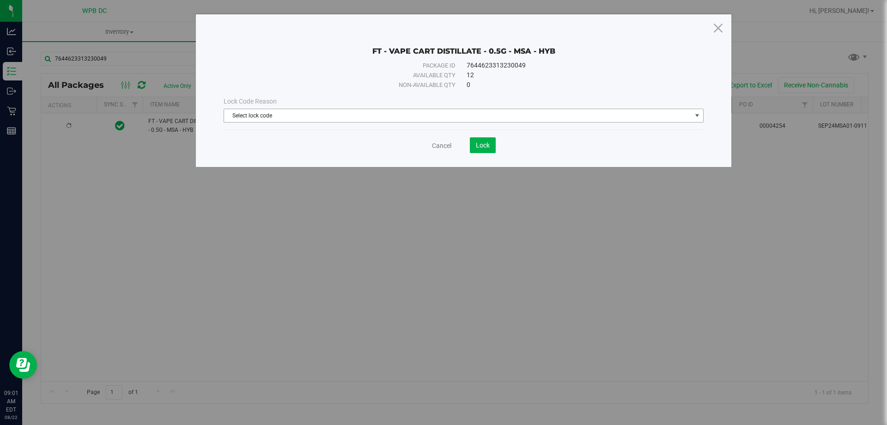
click at [431, 116] on span "Select lock code" at bounding box center [458, 115] width 468 height 13
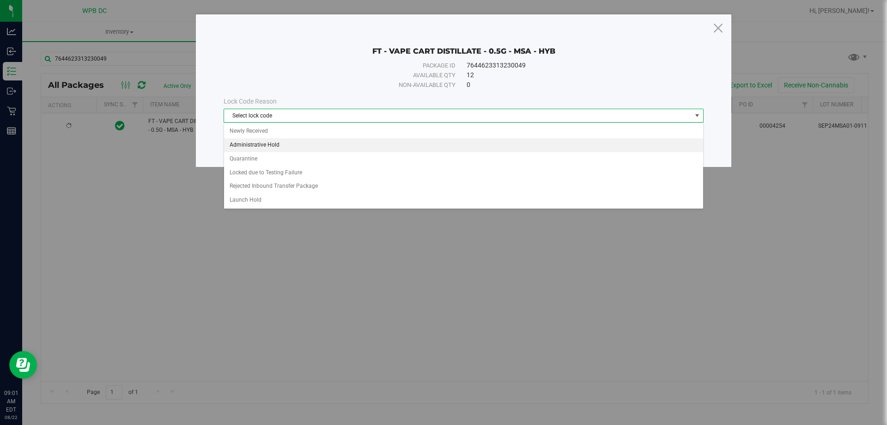
click at [262, 141] on li "Administrative Hold" at bounding box center [463, 145] width 479 height 14
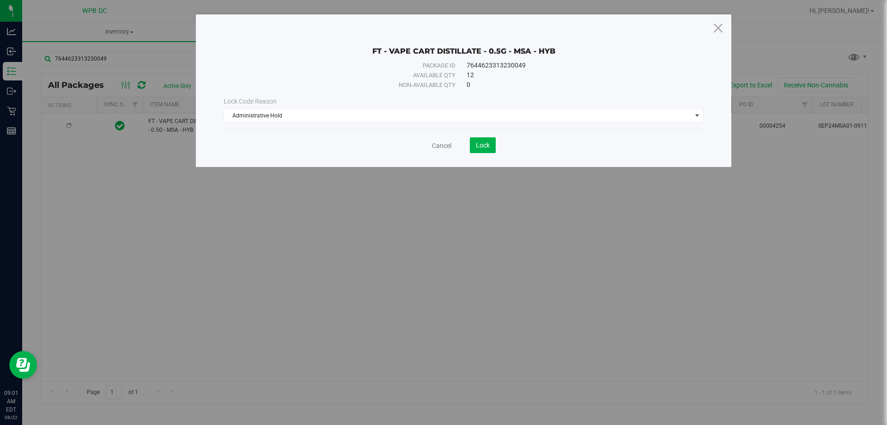
click at [496, 146] on div "Cancel Lock" at bounding box center [464, 145] width 480 height 16
click at [486, 150] on button "Lock" at bounding box center [483, 145] width 26 height 16
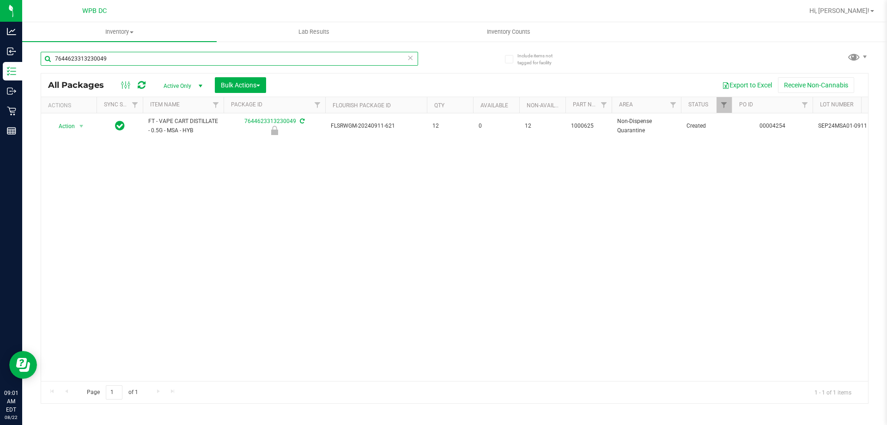
click at [112, 61] on input "7644623313230049" at bounding box center [230, 59] width 378 height 14
paste input "914598018890931"
type input "9145980188909319"
click at [79, 125] on span "select" at bounding box center [81, 125] width 7 height 7
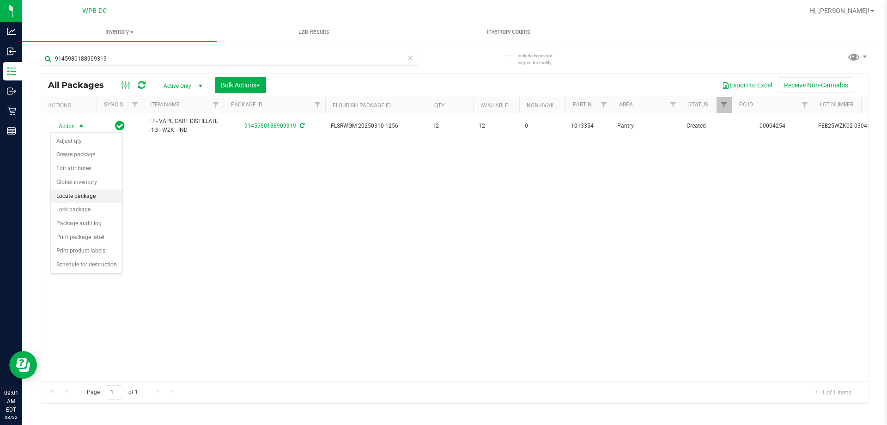
click at [85, 192] on li "Locate package" at bounding box center [87, 196] width 72 height 14
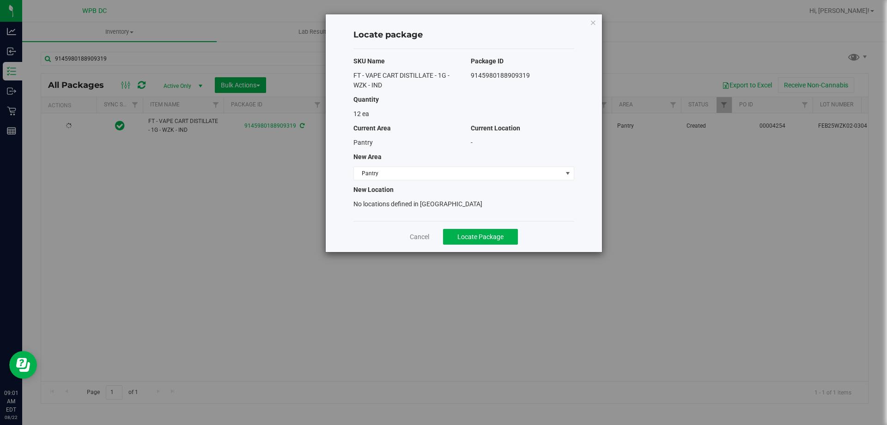
click at [487, 164] on div "SKU Name Package ID FT - VAPE CART DISTILLATE - 1G - WZK - IND 9145980188909319…" at bounding box center [463, 135] width 221 height 172
click at [484, 171] on span "Pantry" at bounding box center [458, 173] width 208 height 13
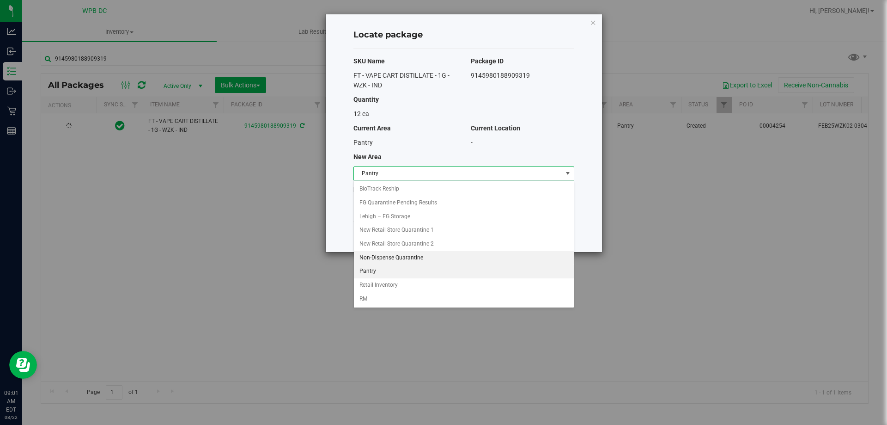
click at [425, 257] on li "Non-Dispense Quarantine" at bounding box center [464, 258] width 220 height 14
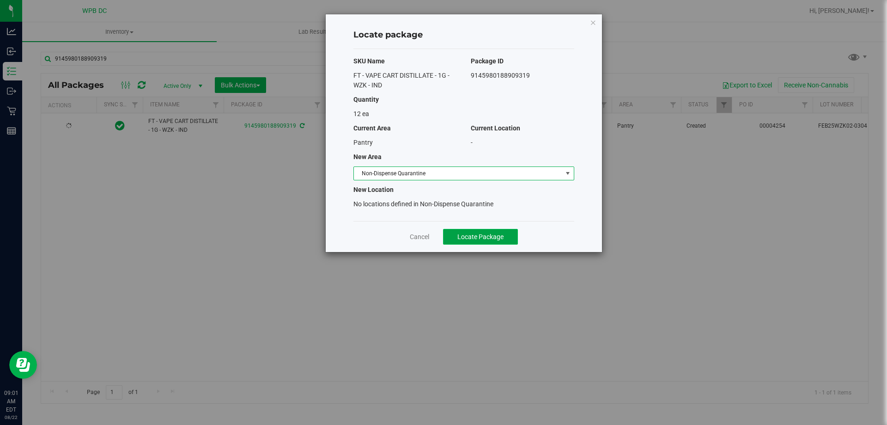
click at [494, 238] on span "Locate Package" at bounding box center [480, 236] width 46 height 7
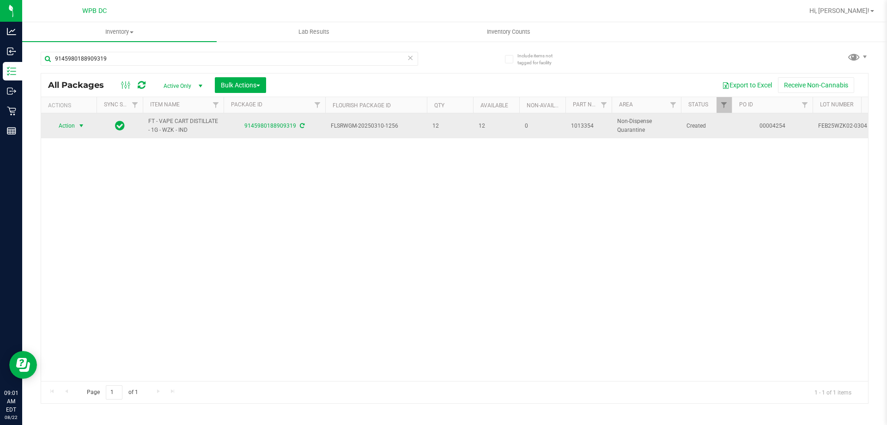
click at [82, 124] on span "select" at bounding box center [81, 125] width 7 height 7
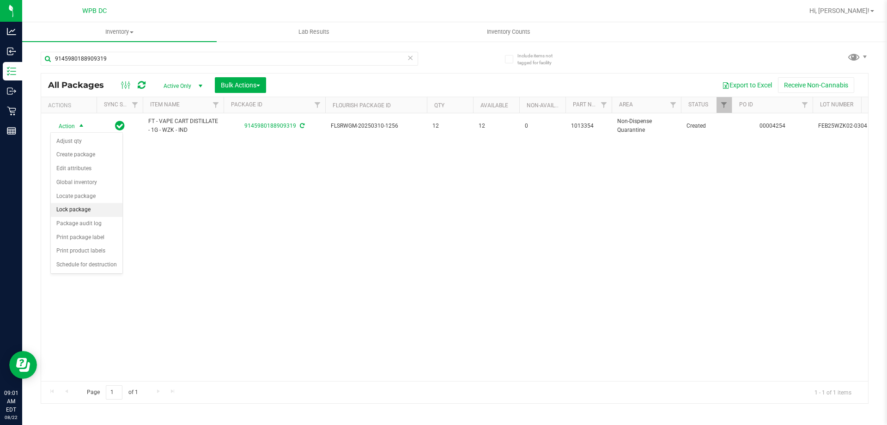
click at [87, 207] on li "Lock package" at bounding box center [87, 210] width 72 height 14
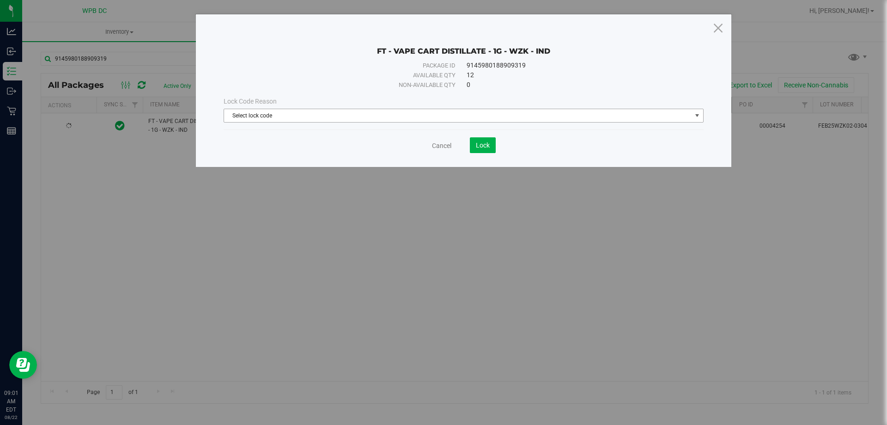
click at [455, 116] on span "Select lock code" at bounding box center [458, 115] width 468 height 13
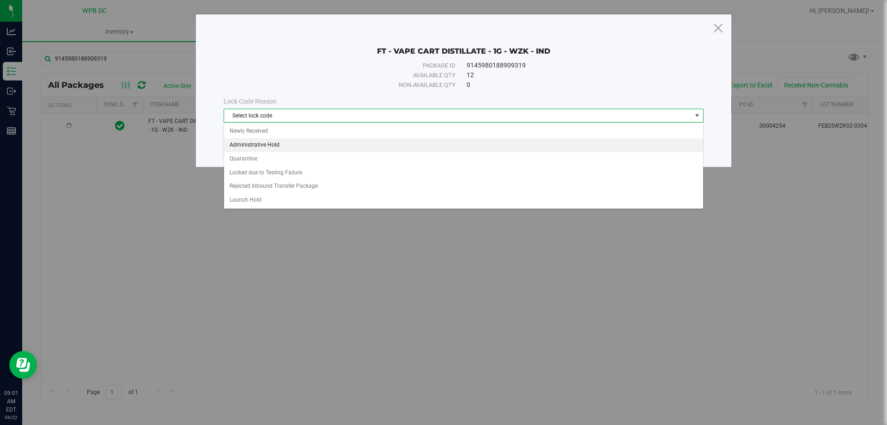
click at [276, 147] on li "Administrative Hold" at bounding box center [463, 145] width 479 height 14
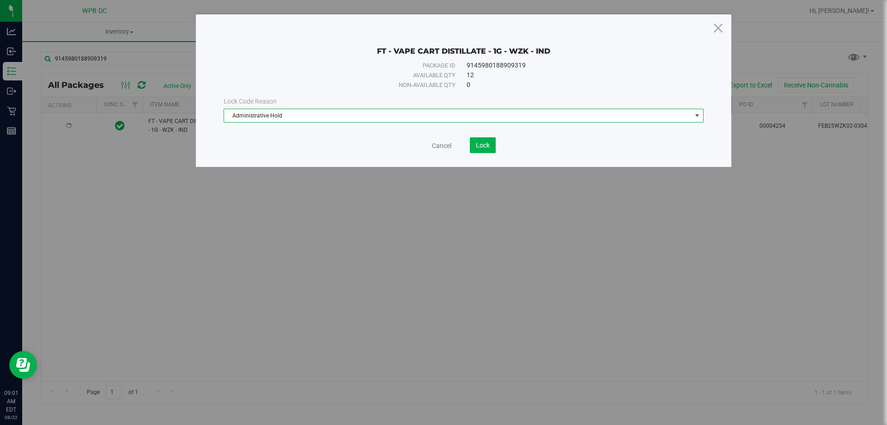
click at [464, 115] on span "Administrative Hold" at bounding box center [458, 115] width 468 height 13
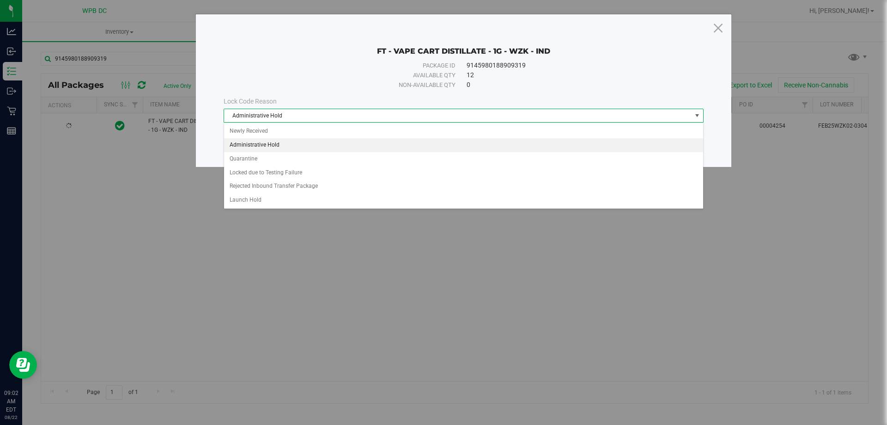
click at [264, 143] on li "Administrative Hold" at bounding box center [463, 145] width 479 height 14
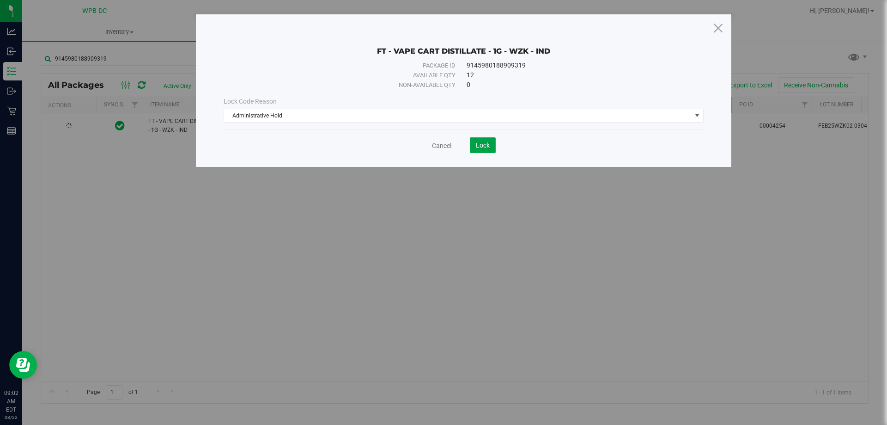
click at [485, 138] on button "Lock" at bounding box center [483, 145] width 26 height 16
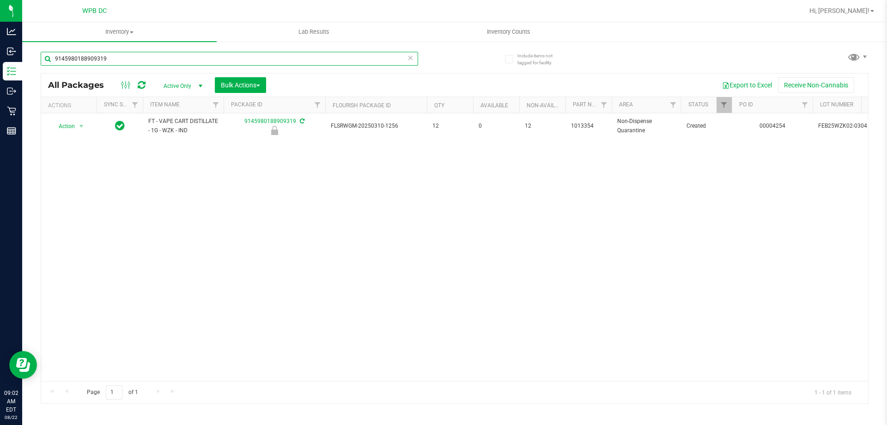
click at [115, 57] on input "9145980188909319" at bounding box center [230, 59] width 378 height 14
paste input "611362777986404"
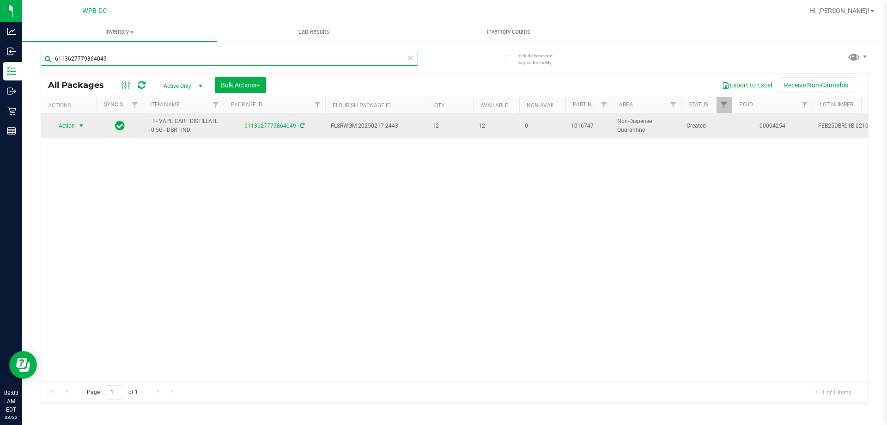
type input "6113627779864049"
click at [79, 123] on span "select" at bounding box center [81, 125] width 7 height 7
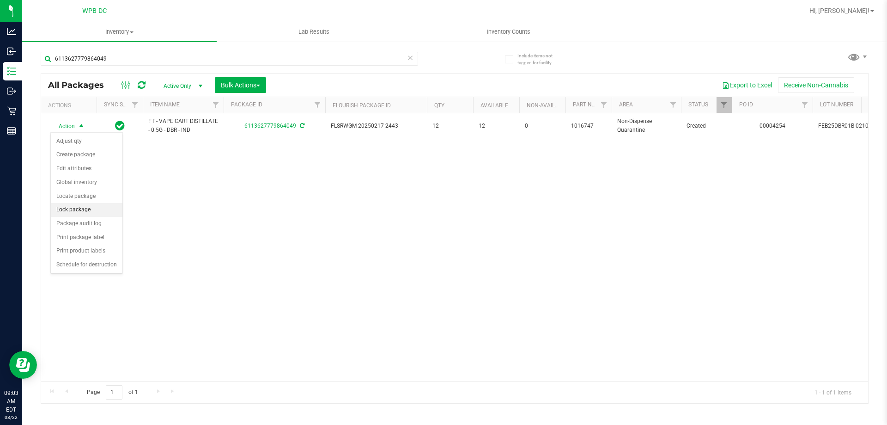
click at [86, 212] on li "Lock package" at bounding box center [87, 210] width 72 height 14
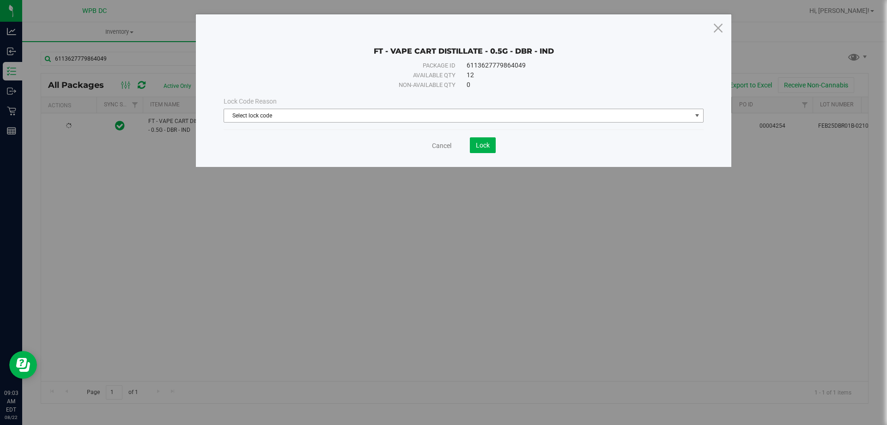
click at [367, 116] on span "Select lock code" at bounding box center [458, 115] width 468 height 13
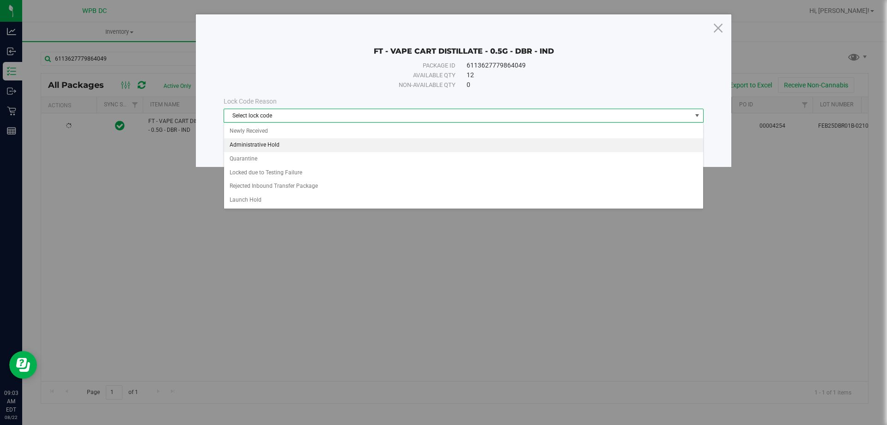
click at [280, 143] on li "Administrative Hold" at bounding box center [463, 145] width 479 height 14
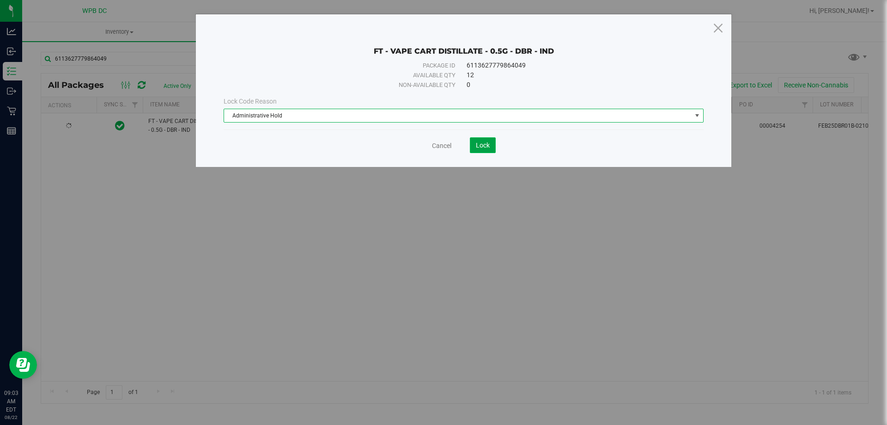
click at [481, 147] on span "Lock" at bounding box center [483, 144] width 14 height 7
